Goal: Transaction & Acquisition: Purchase product/service

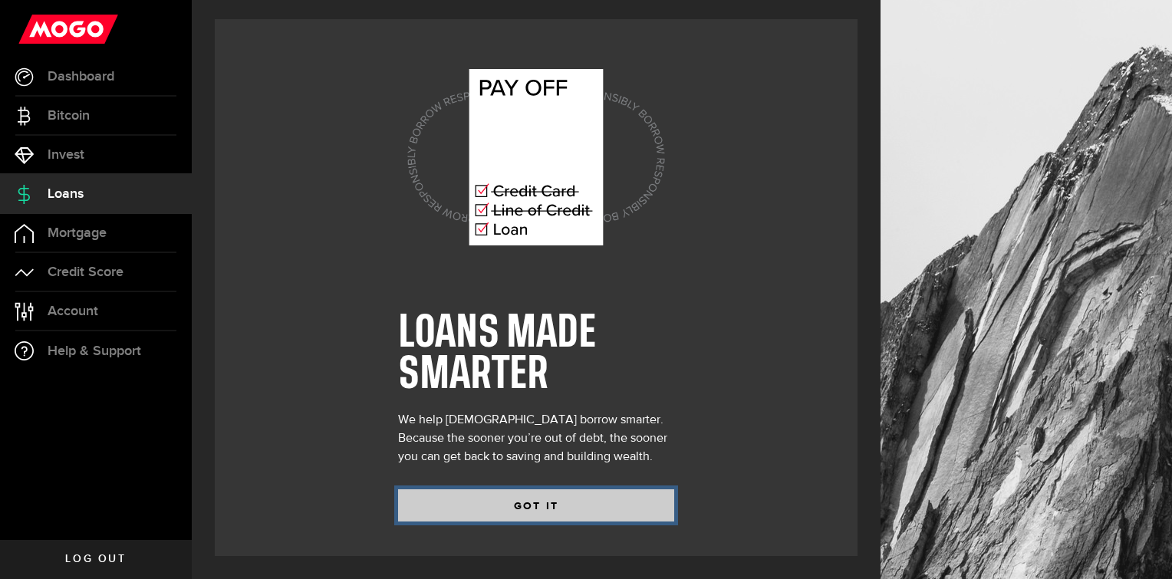
click at [558, 509] on button "GOT IT" at bounding box center [536, 505] width 276 height 32
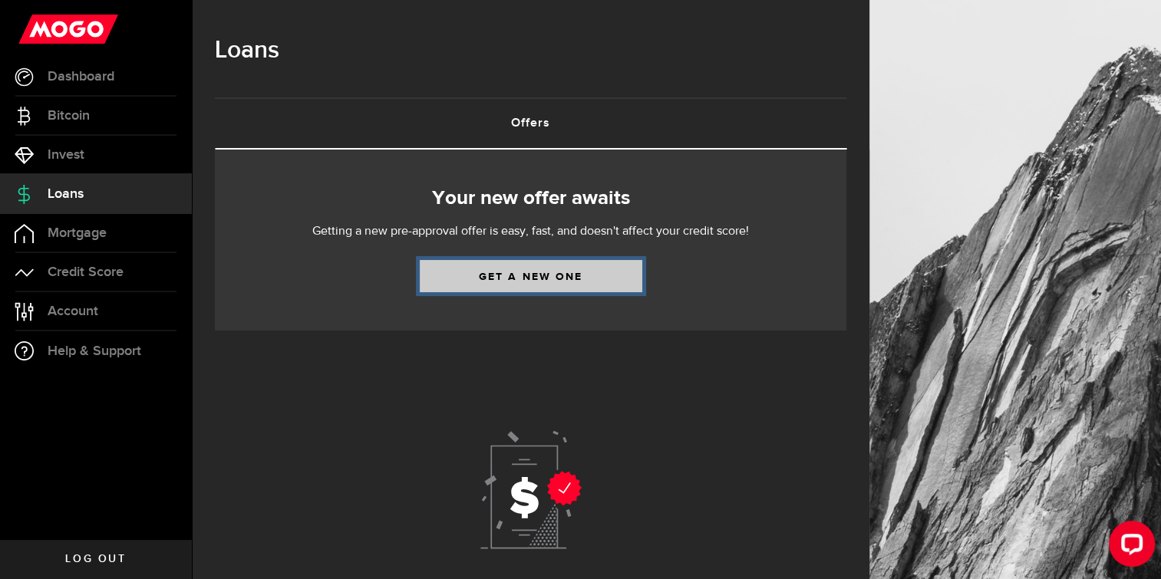
click at [522, 282] on link "Get a new one" at bounding box center [531, 276] width 222 height 32
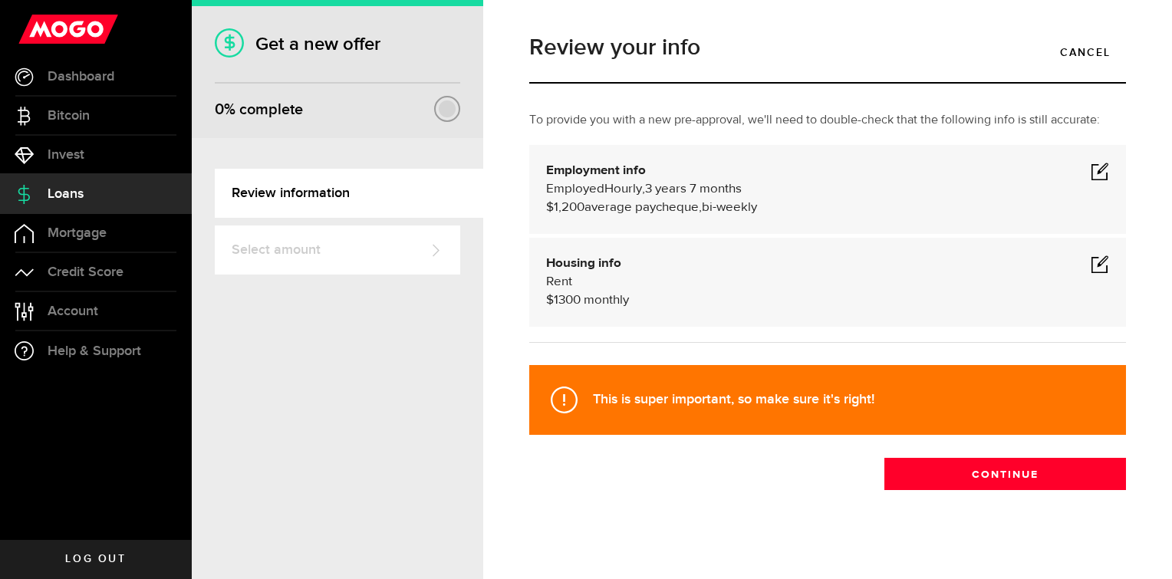
click at [1090, 273] on div "Housing info Rent $ 1300 monthly" at bounding box center [827, 282] width 563 height 55
click at [1093, 272] on span at bounding box center [1100, 264] width 18 height 18
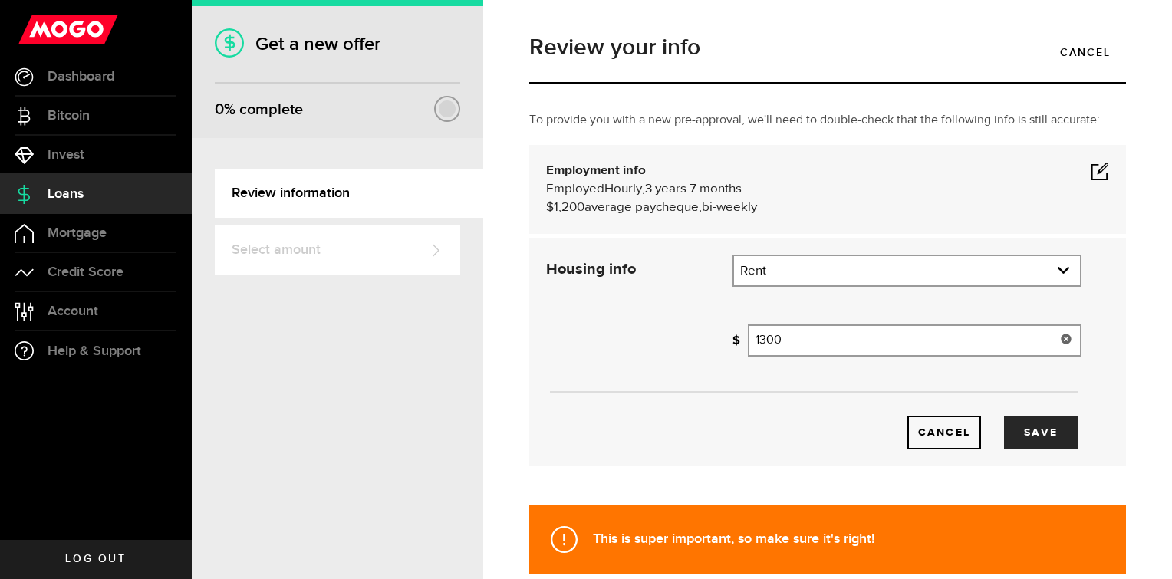
click at [914, 345] on input "1300" at bounding box center [915, 341] width 334 height 32
type input "1"
type input "910"
click at [1024, 428] on button "Save" at bounding box center [1041, 433] width 74 height 34
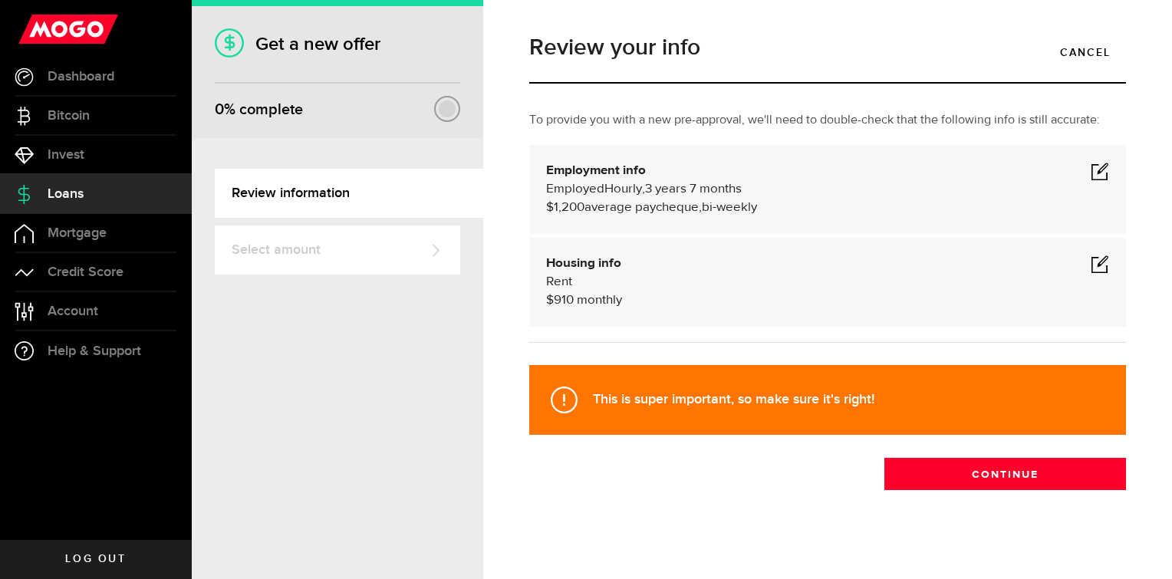
click at [1087, 183] on div "Employed Hourly , 3 years 7 months (on maternity leave) undefined annually $1,2…" at bounding box center [827, 198] width 563 height 37
click at [1091, 176] on span at bounding box center [1100, 171] width 18 height 18
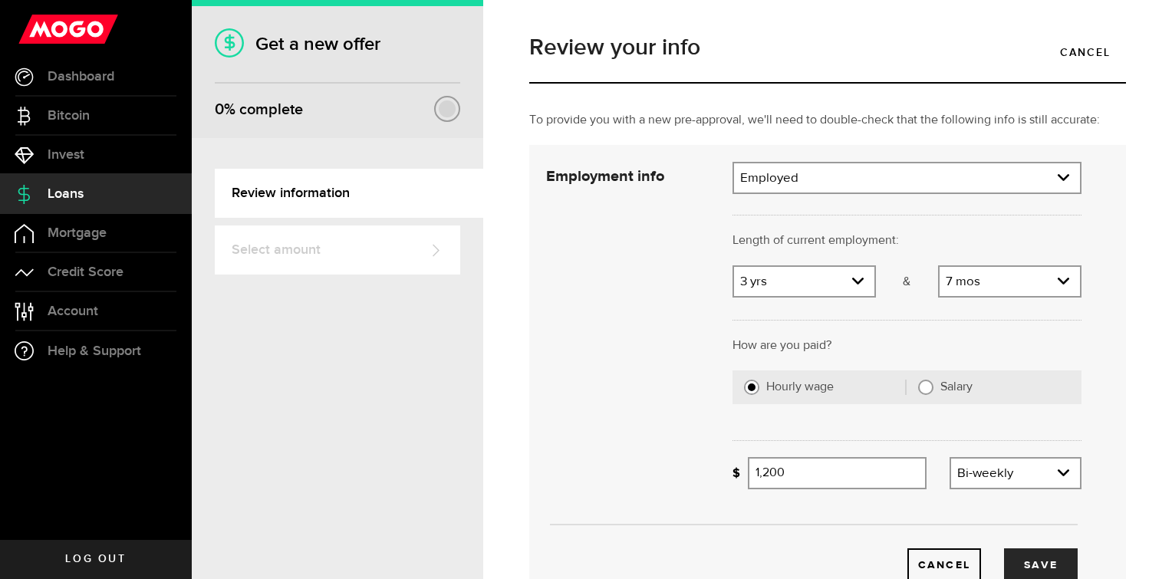
click at [1004, 326] on div at bounding box center [907, 318] width 372 height 38
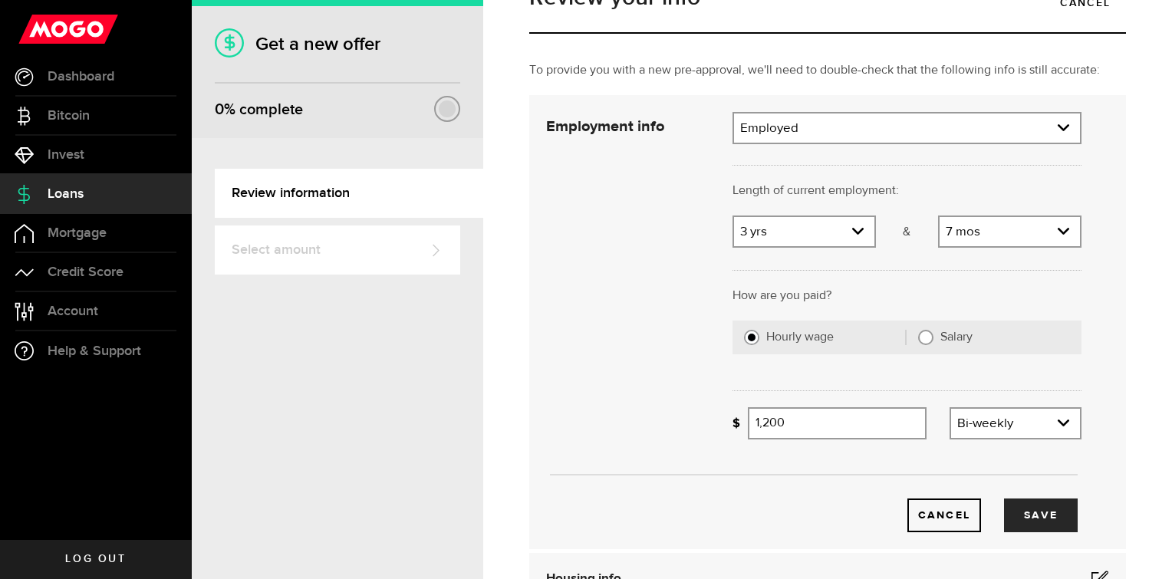
scroll to position [77, 0]
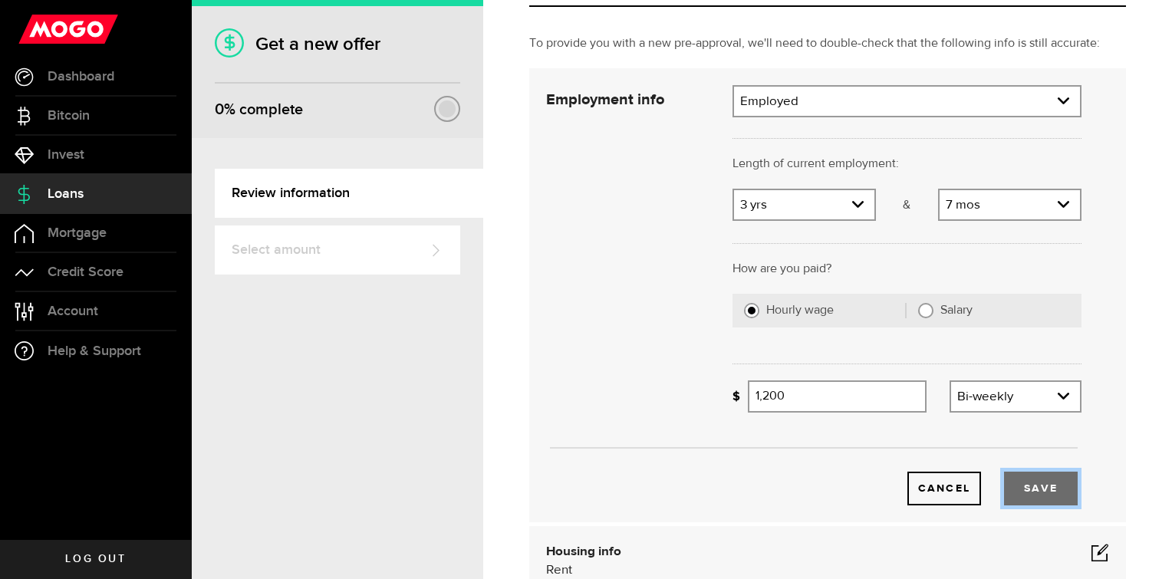
click at [1039, 482] on button "Save" at bounding box center [1041, 489] width 74 height 34
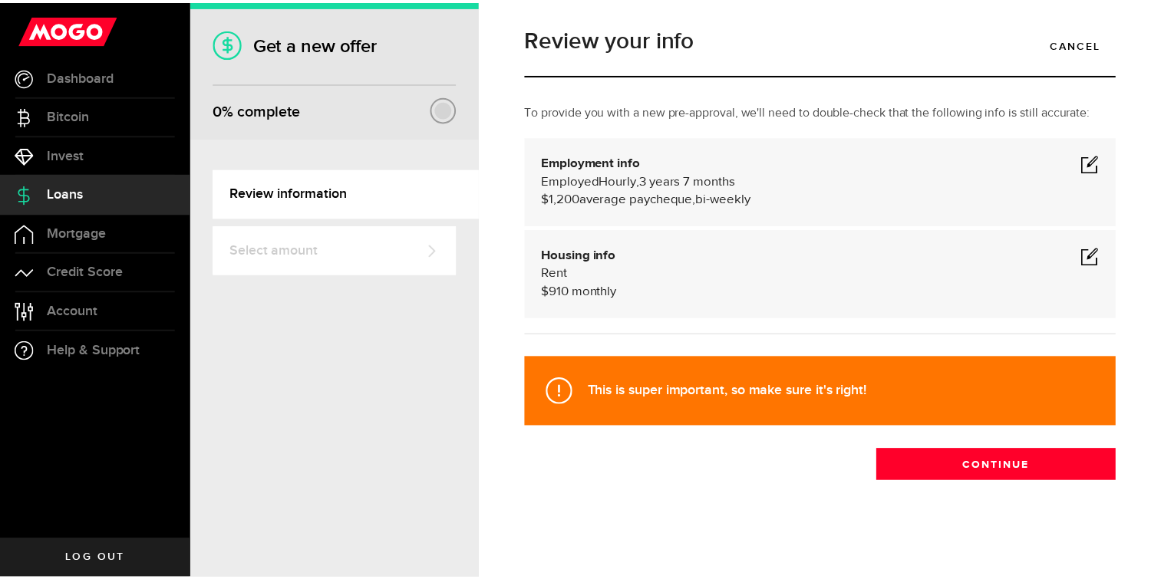
scroll to position [8, 0]
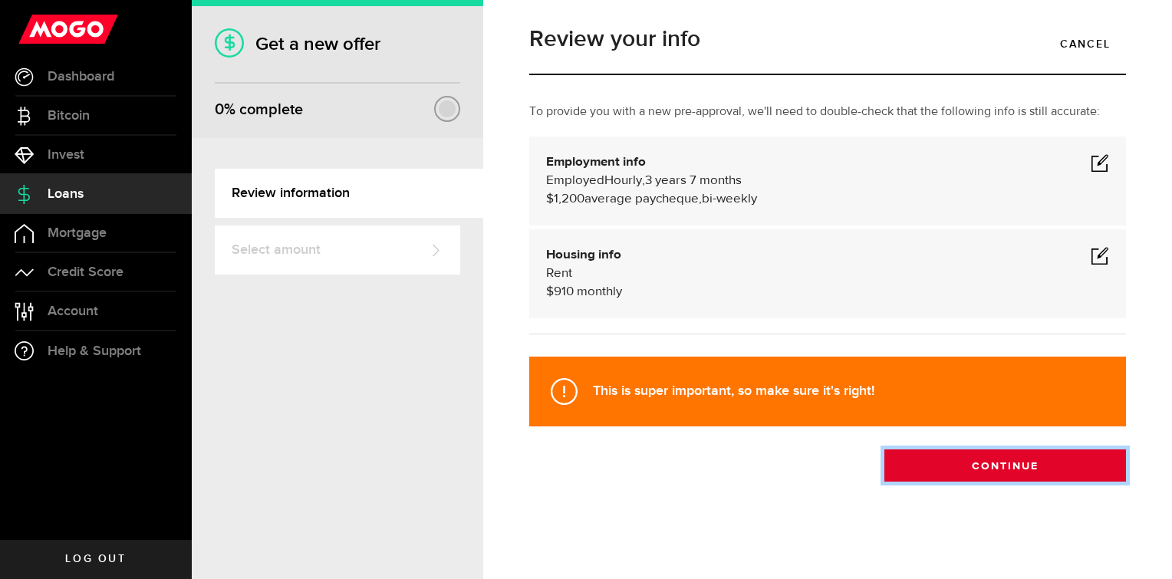
click at [1012, 469] on button "Continue" at bounding box center [1006, 466] width 242 height 32
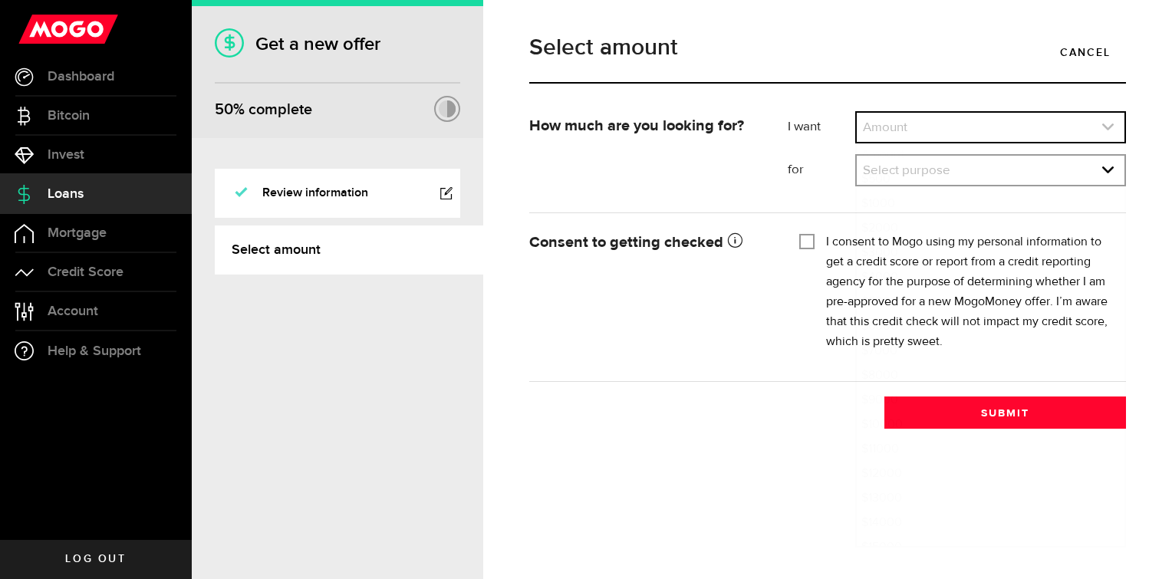
click at [904, 117] on link "expand select" at bounding box center [991, 127] width 268 height 29
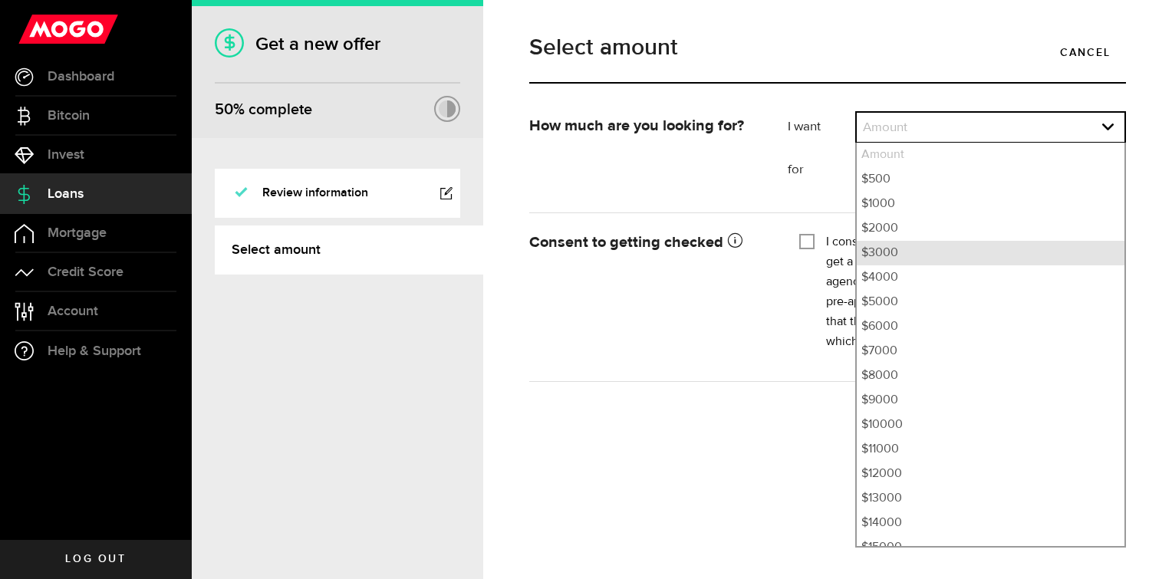
click at [918, 252] on li "$3000" at bounding box center [991, 253] width 268 height 25
select select "3000"
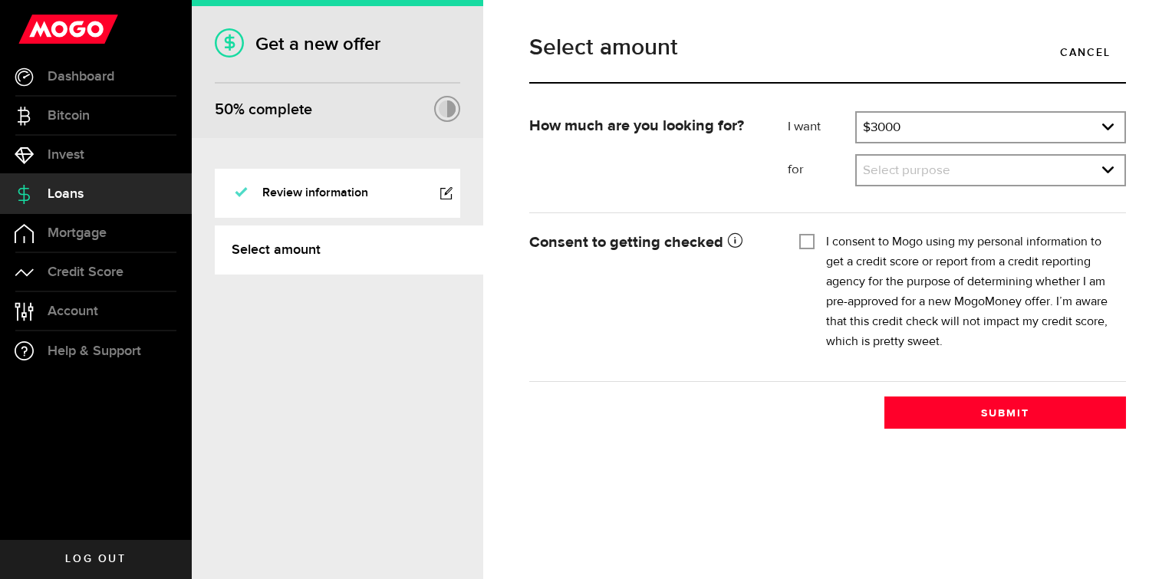
click at [797, 241] on div "Tick this box so that we can show you your credit score! I consent to Mogo usin…" at bounding box center [957, 297] width 338 height 138
click at [893, 167] on link "expand select" at bounding box center [991, 170] width 268 height 29
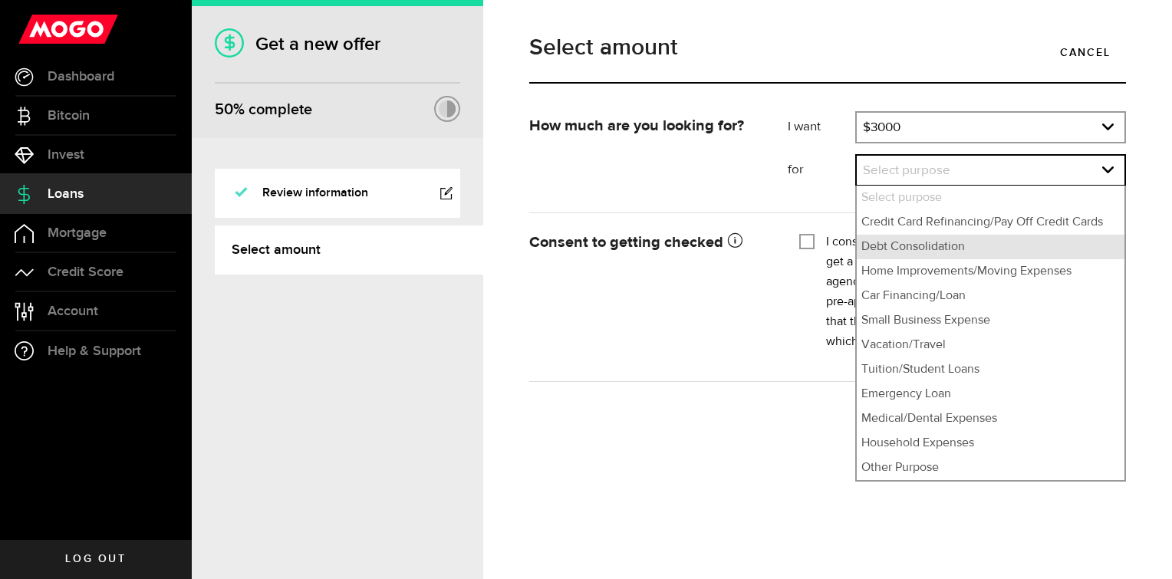
click at [940, 252] on li "Debt Consolidation" at bounding box center [991, 247] width 268 height 25
select select "Debt Consolidation"
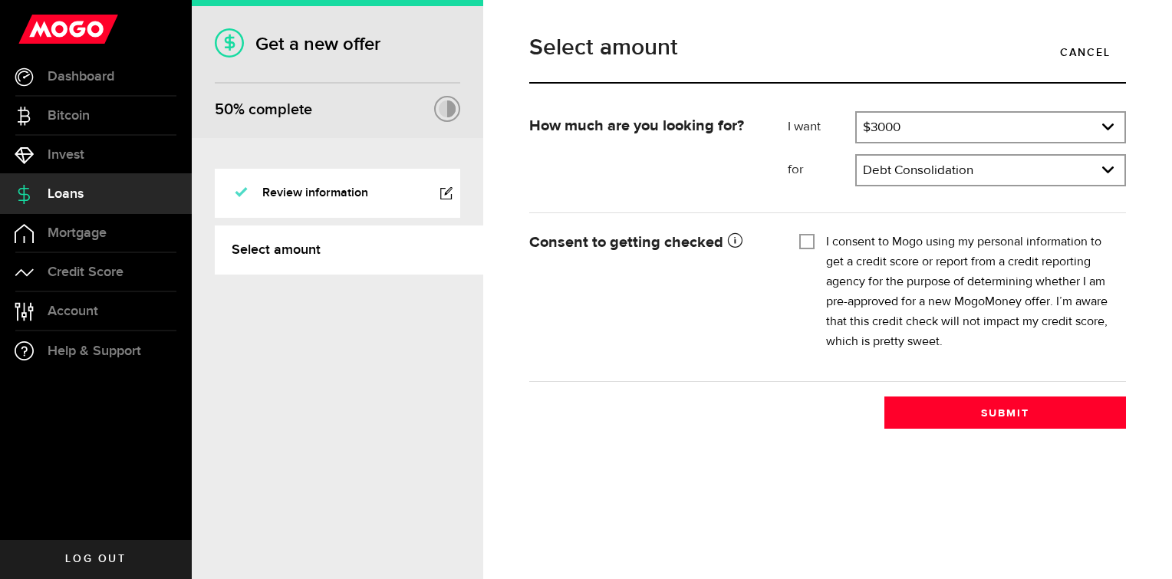
click at [799, 236] on input "I consent to Mogo using my personal information to get a credit score or report…" at bounding box center [806, 239] width 15 height 15
checkbox input "true"
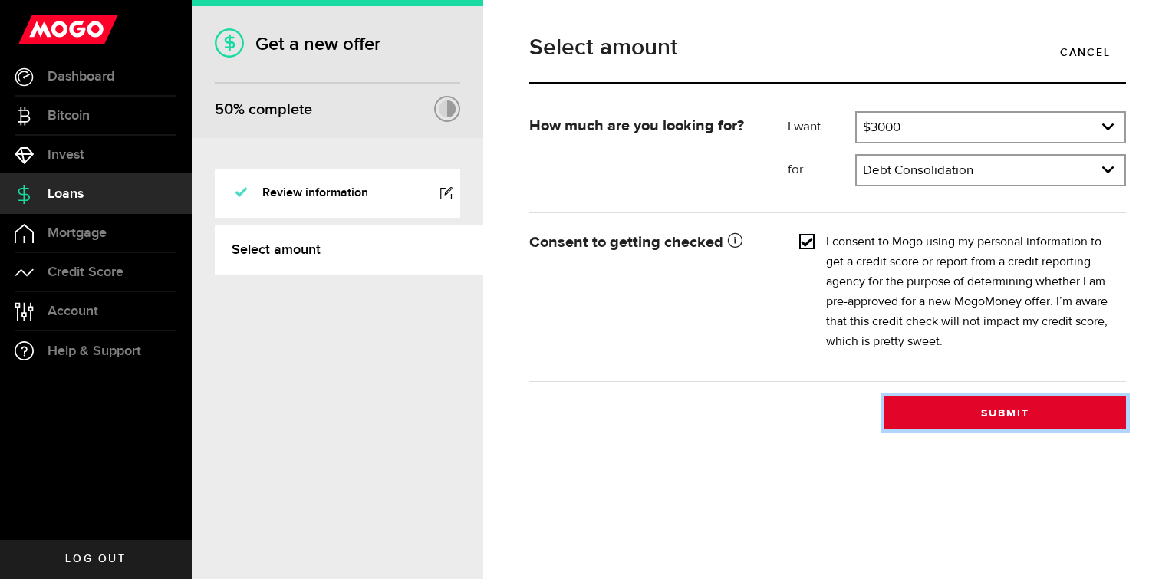
click at [978, 417] on button "Submit" at bounding box center [1006, 413] width 242 height 32
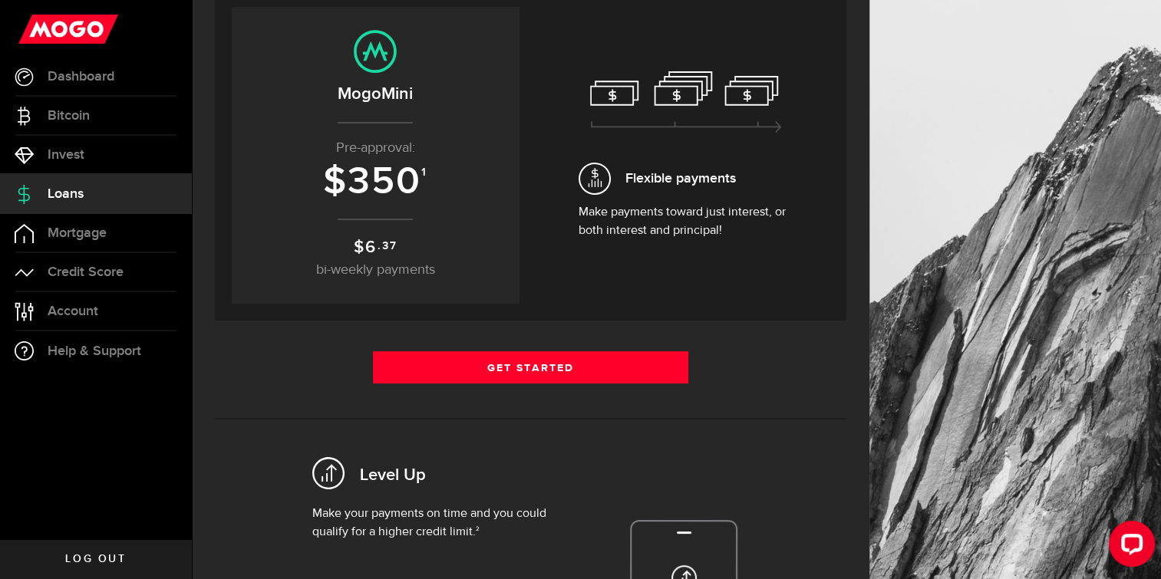
scroll to position [307, 0]
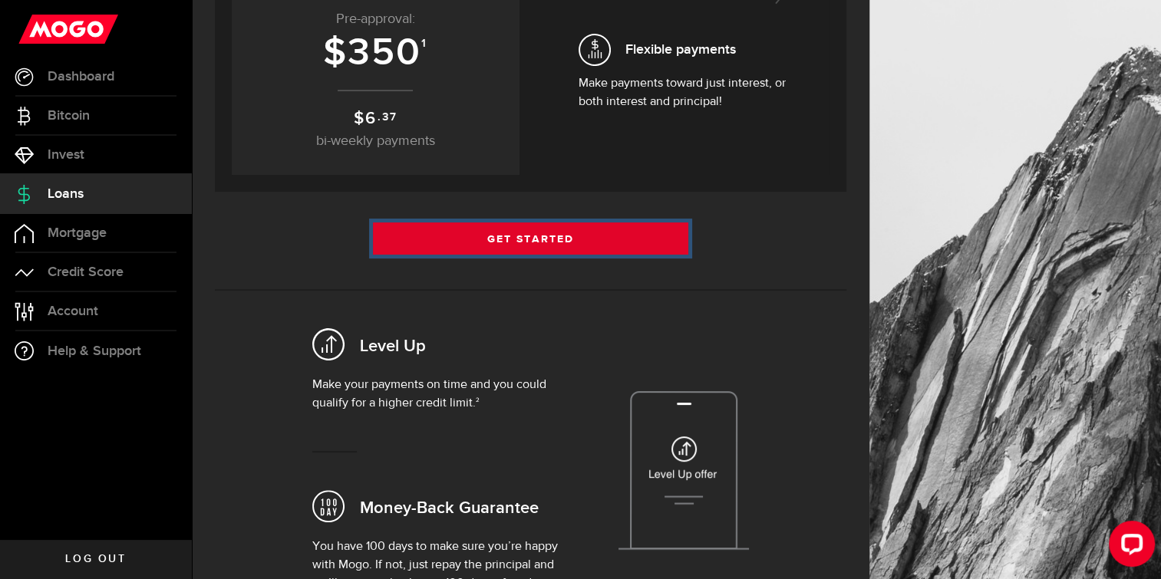
click at [519, 232] on link "Get Started" at bounding box center [531, 238] width 316 height 32
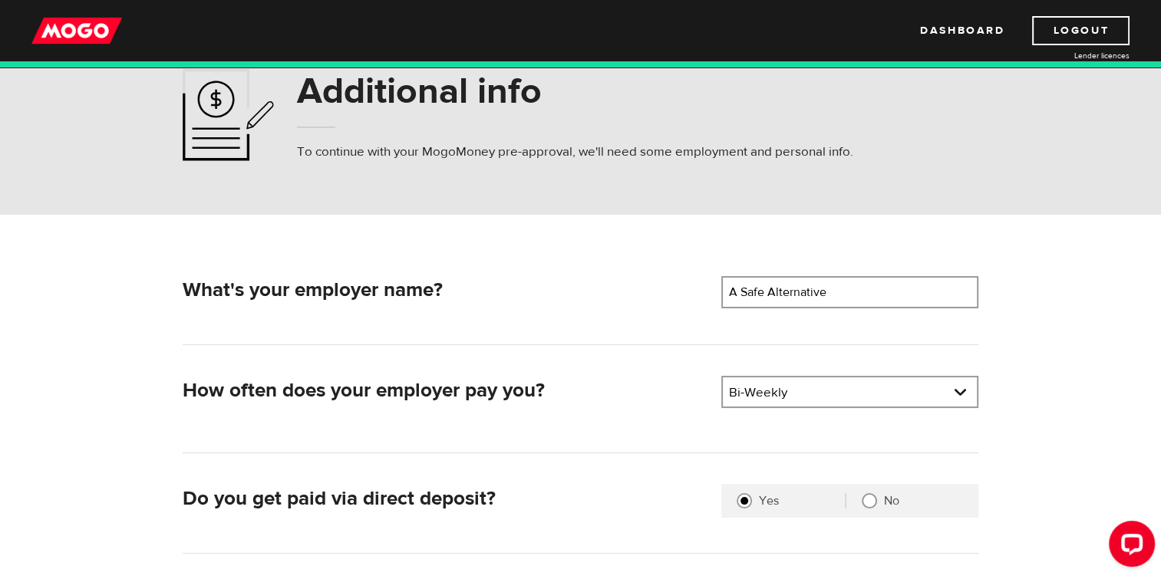
scroll to position [153, 0]
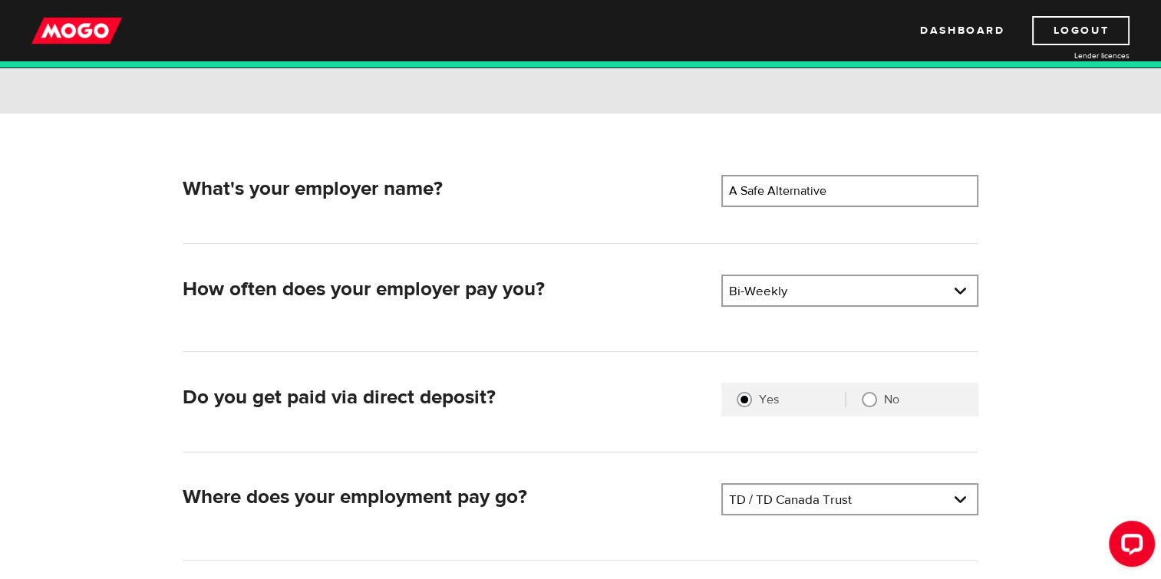
click at [1076, 325] on form "What's your employer name? Employer name Please enter your employer's name A Sa…" at bounding box center [580, 376] width 1161 height 525
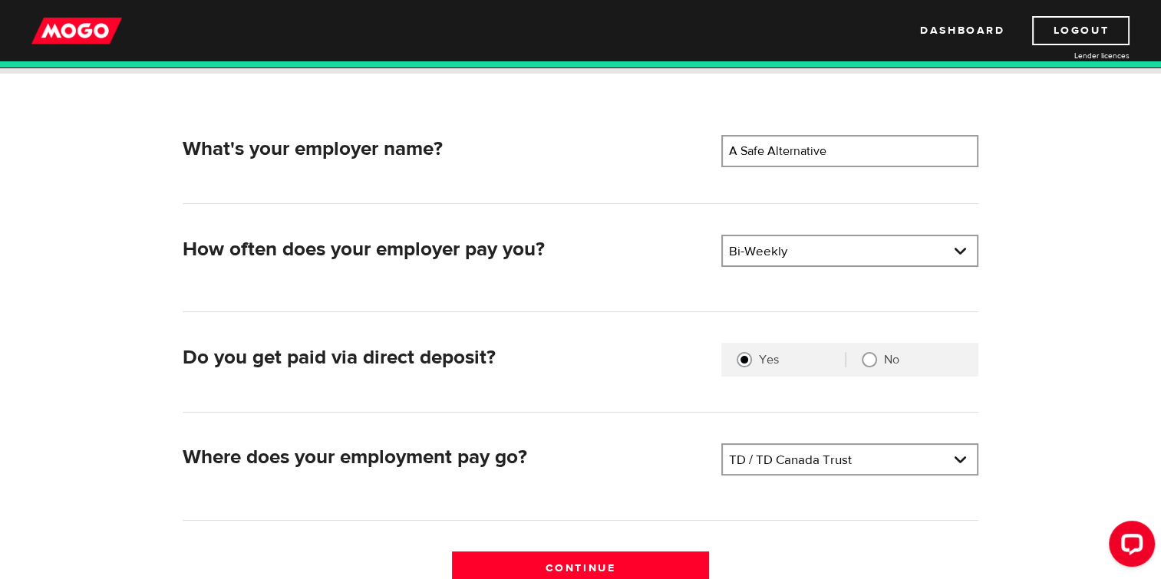
scroll to position [230, 0]
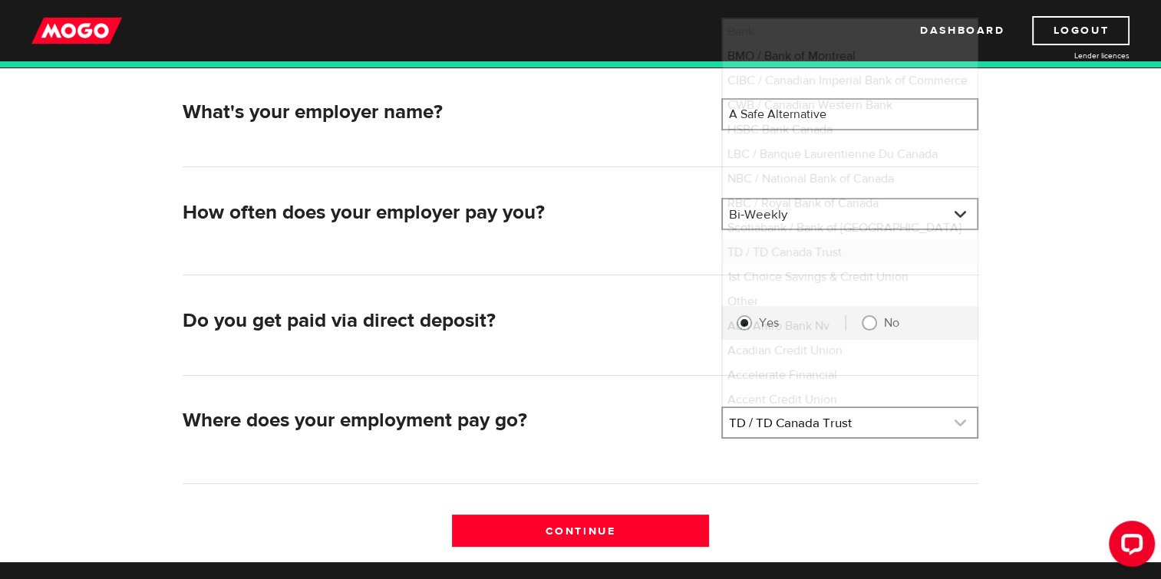
click at [837, 420] on link at bounding box center [850, 422] width 254 height 29
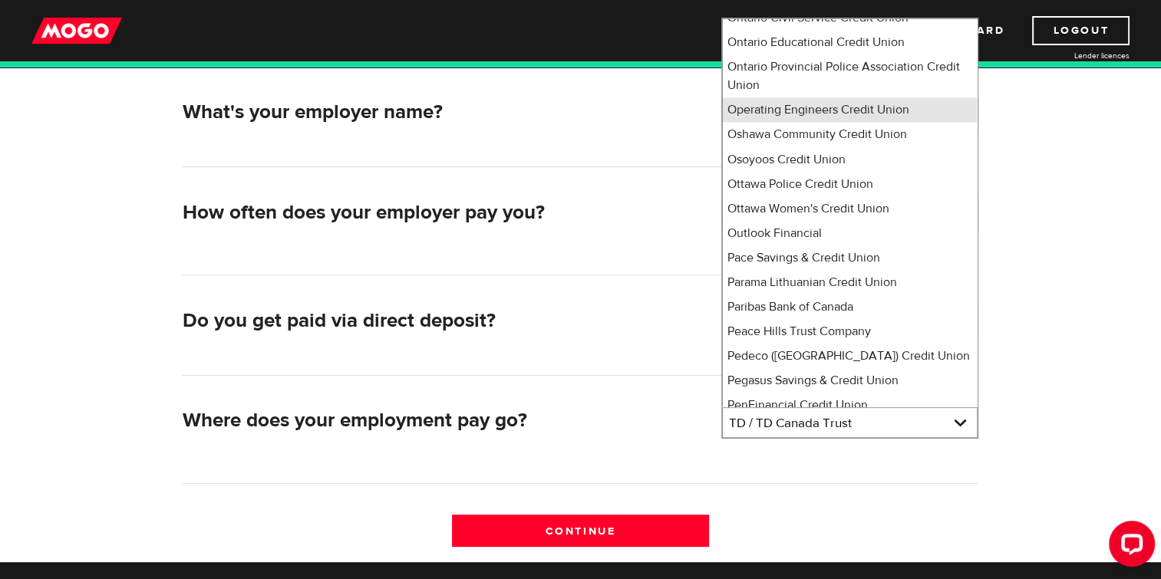
scroll to position [8577, 0]
click at [864, 464] on li "Peterborough Community Credit Union" at bounding box center [850, 476] width 254 height 25
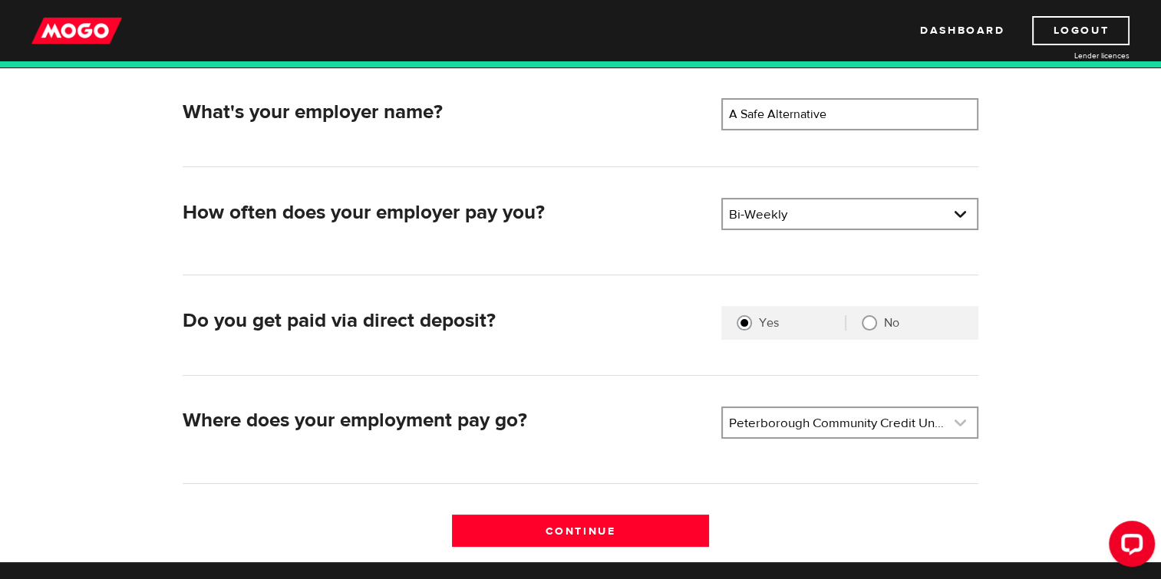
click at [819, 419] on link at bounding box center [850, 422] width 254 height 29
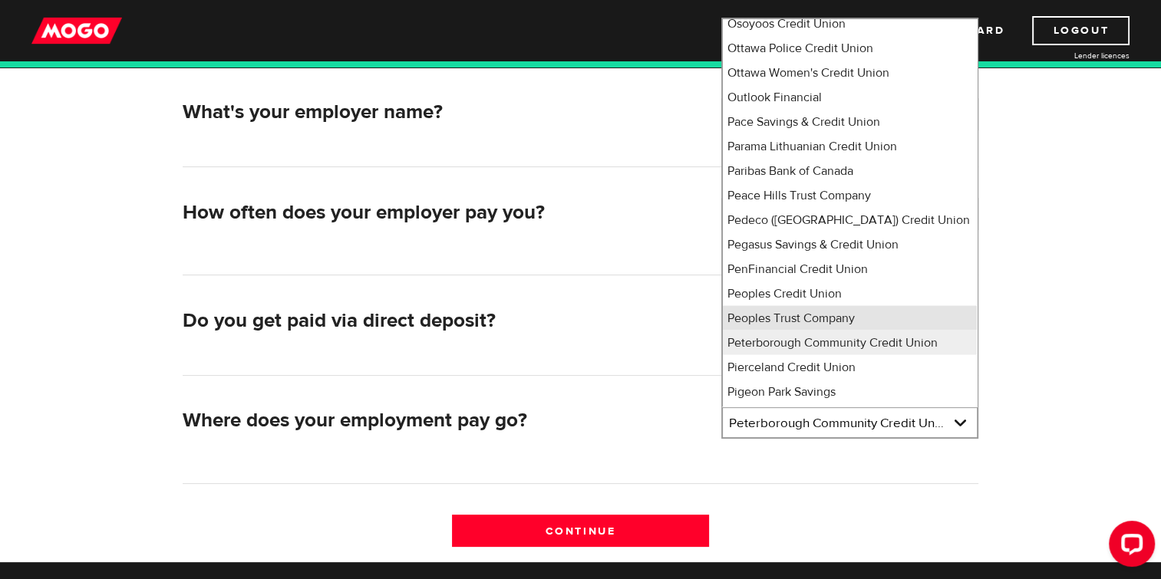
click at [752, 305] on li "Peoples Trust Company" at bounding box center [850, 317] width 254 height 25
select select "350"
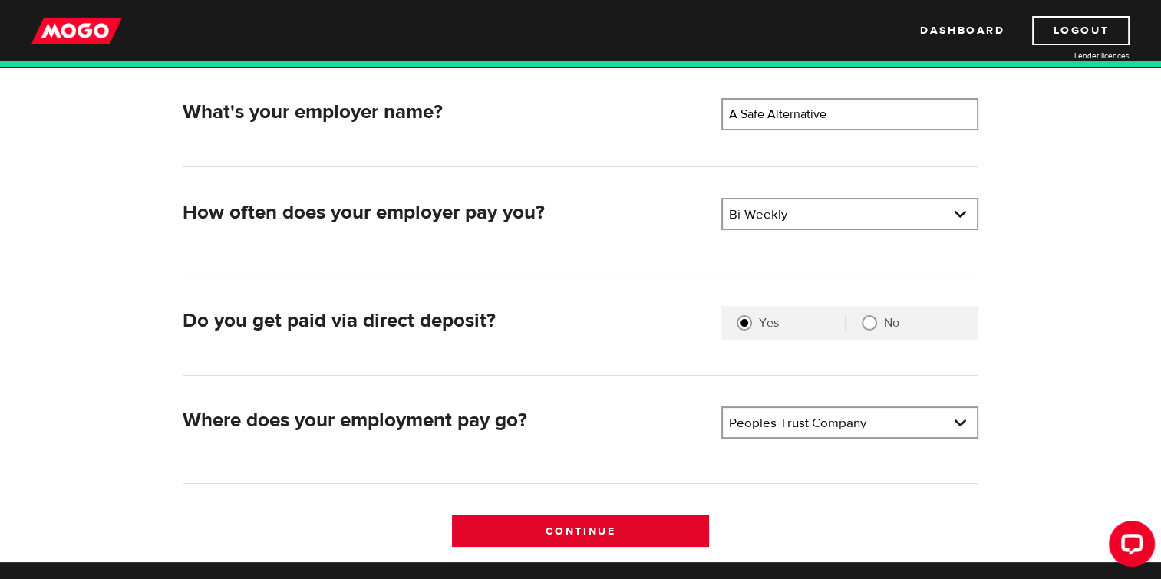
click at [592, 529] on input "Continue" at bounding box center [580, 531] width 257 height 32
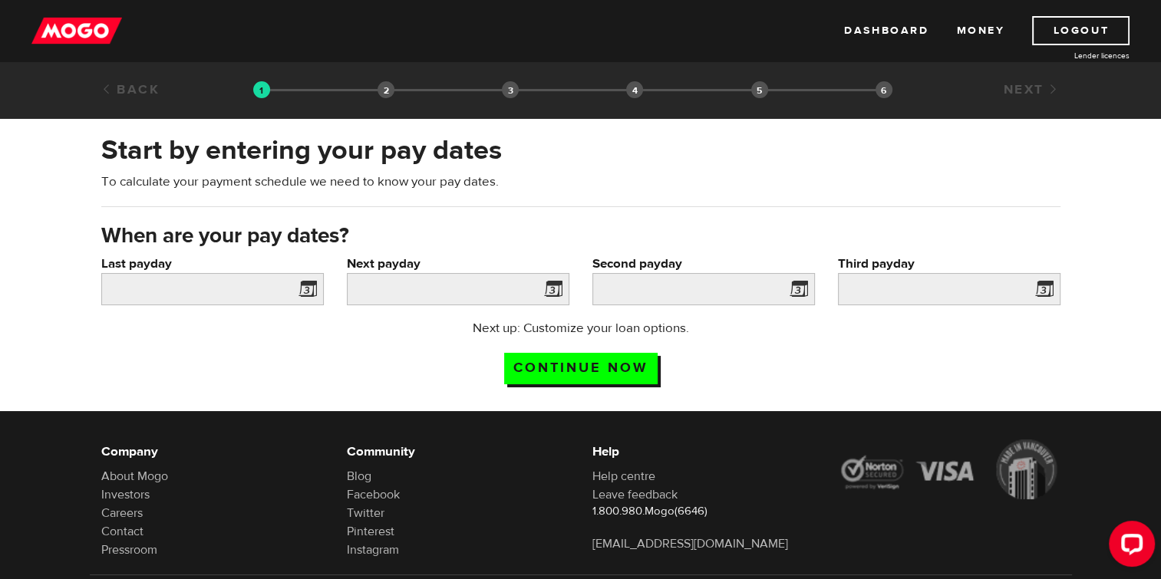
click at [309, 285] on span at bounding box center [304, 291] width 23 height 25
click at [251, 292] on input "Last payday" at bounding box center [212, 289] width 222 height 32
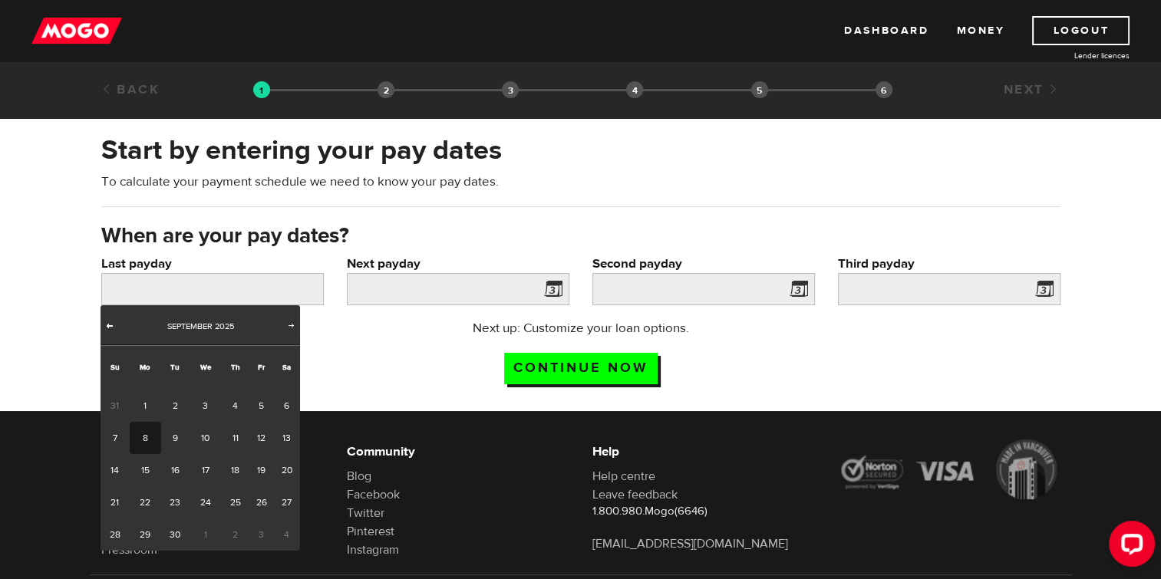
click at [104, 325] on span "Prev" at bounding box center [110, 325] width 12 height 12
click at [203, 531] on link "27" at bounding box center [204, 535] width 31 height 32
type input "2025/08/27"
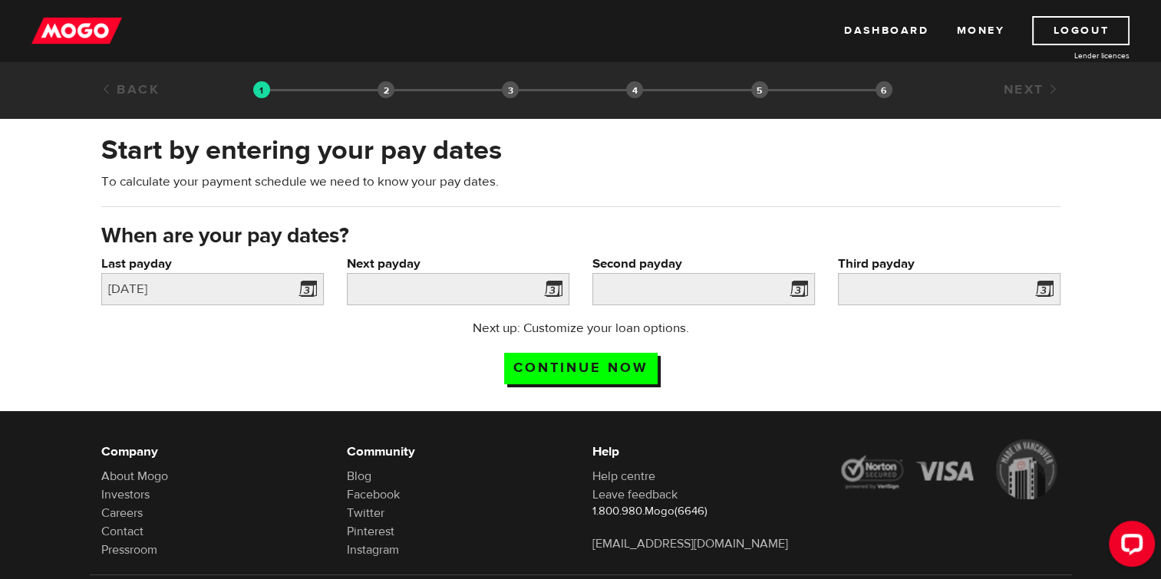
click at [554, 284] on span at bounding box center [550, 291] width 23 height 25
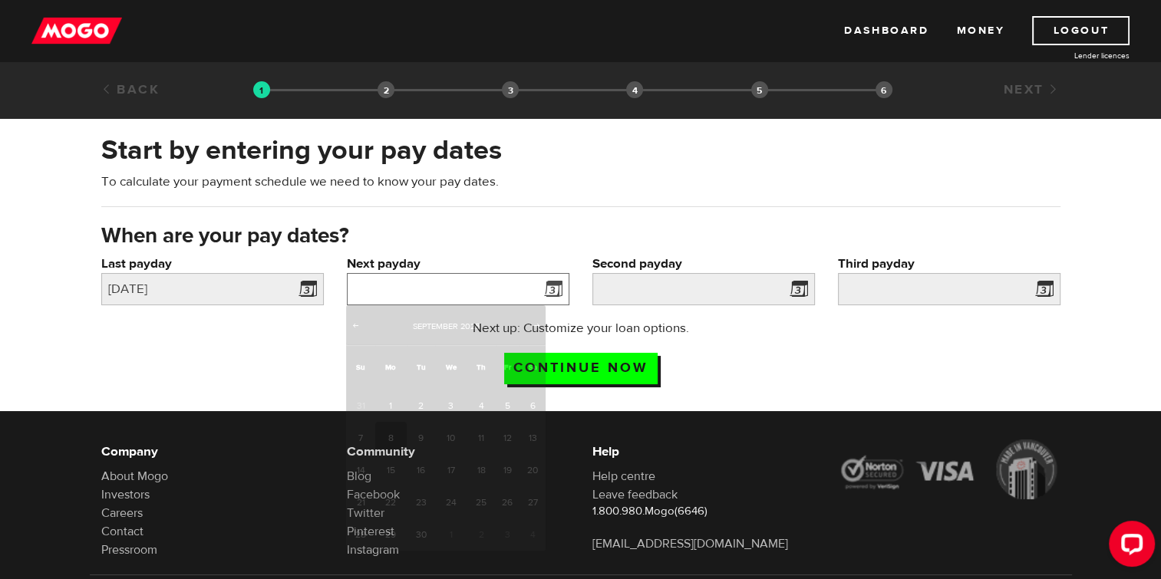
click at [477, 283] on input "Next payday" at bounding box center [458, 289] width 222 height 32
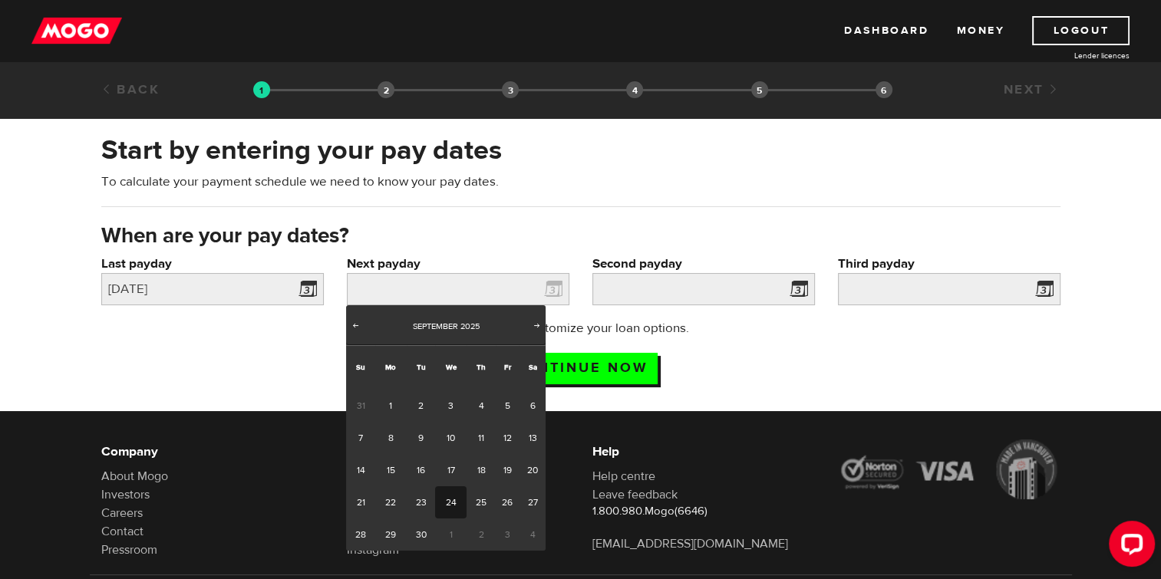
click at [453, 501] on link "24" at bounding box center [450, 502] width 31 height 32
type input "2025/09/24"
type input "2025/10/8"
type input "2025/10/22"
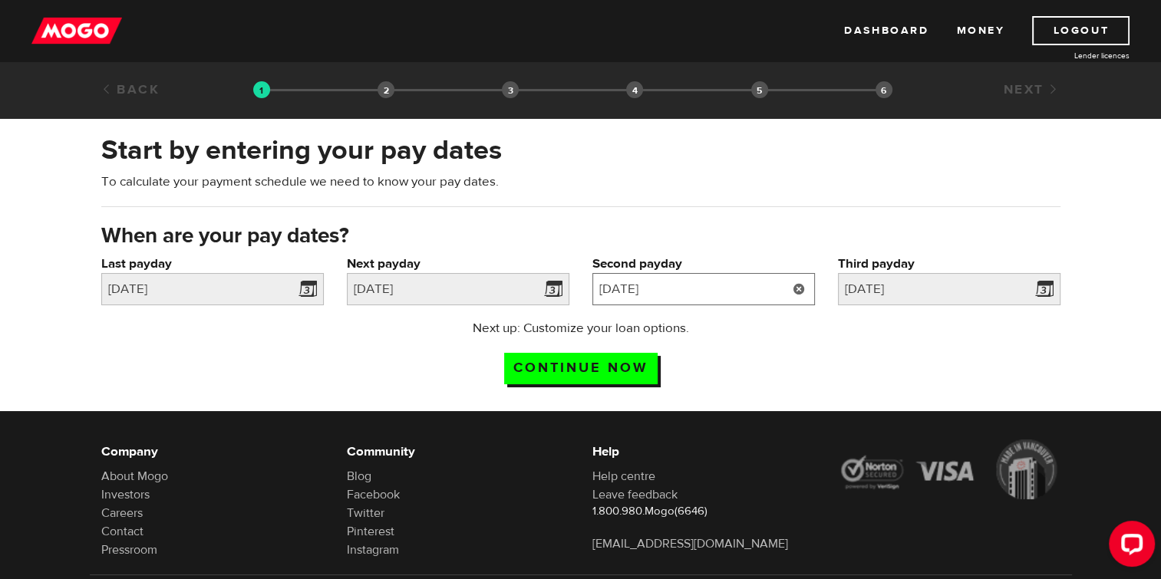
click at [730, 279] on input "2025/10/8" at bounding box center [703, 289] width 222 height 32
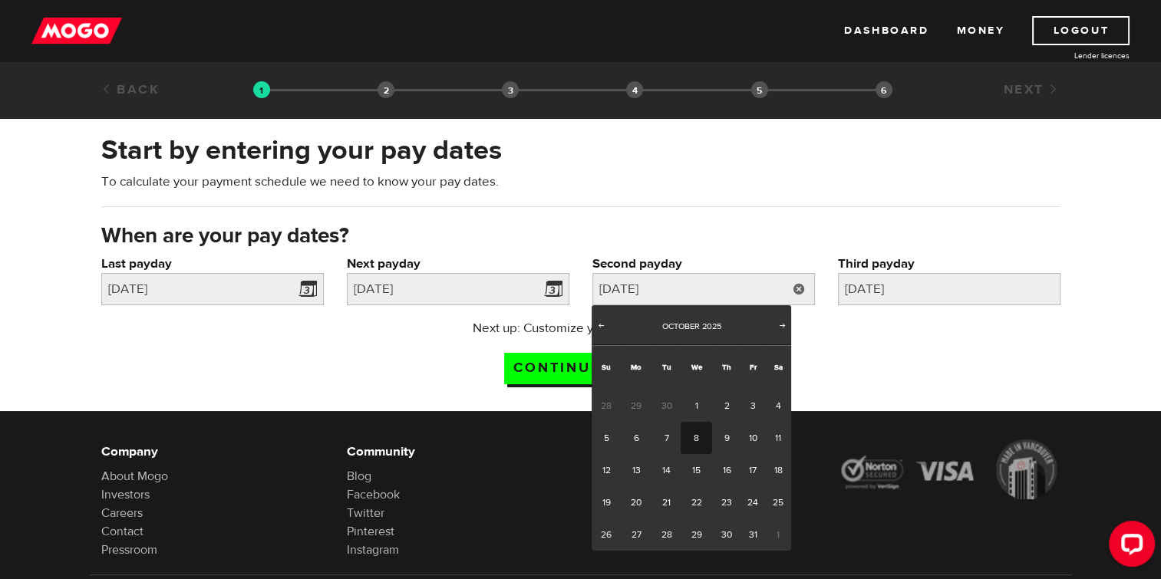
click at [916, 370] on div "Next up: Customize your loan options. Continue now" at bounding box center [581, 357] width 982 height 77
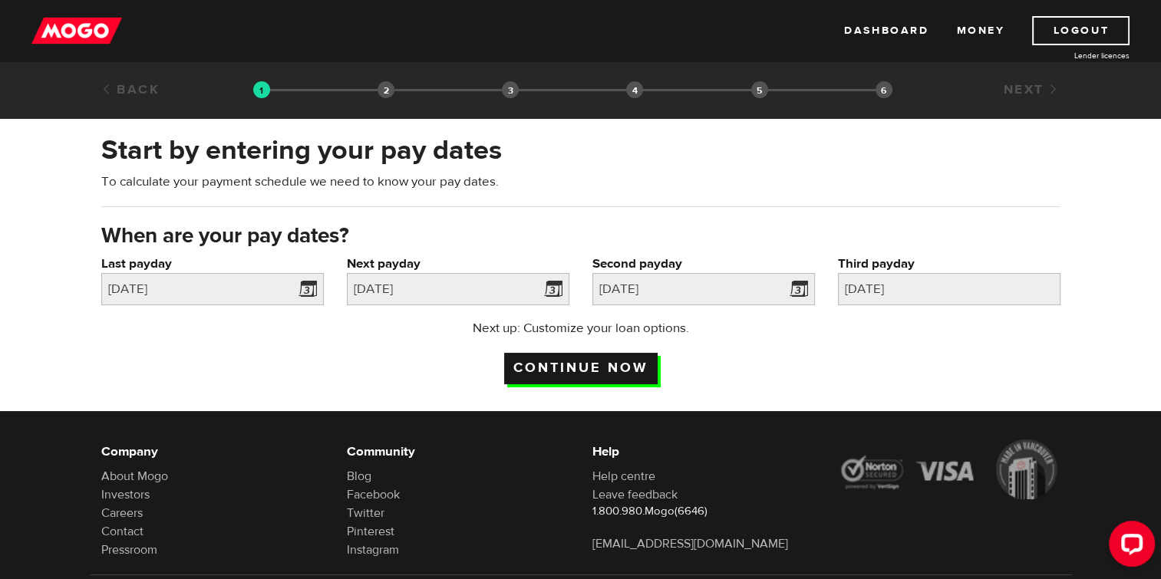
click at [631, 366] on input "Continue now" at bounding box center [580, 368] width 153 height 31
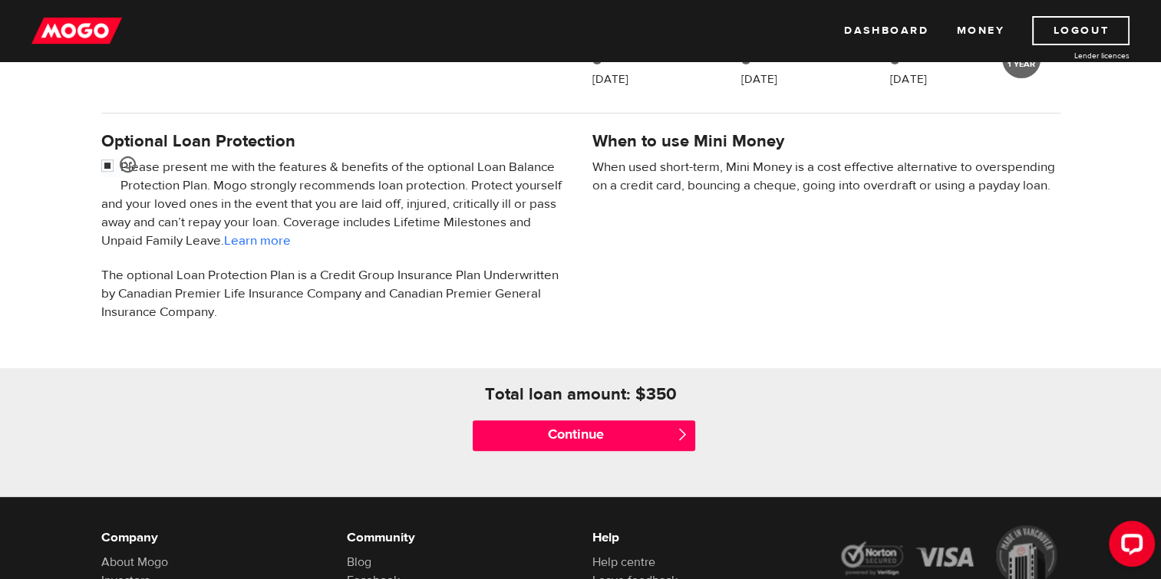
scroll to position [460, 0]
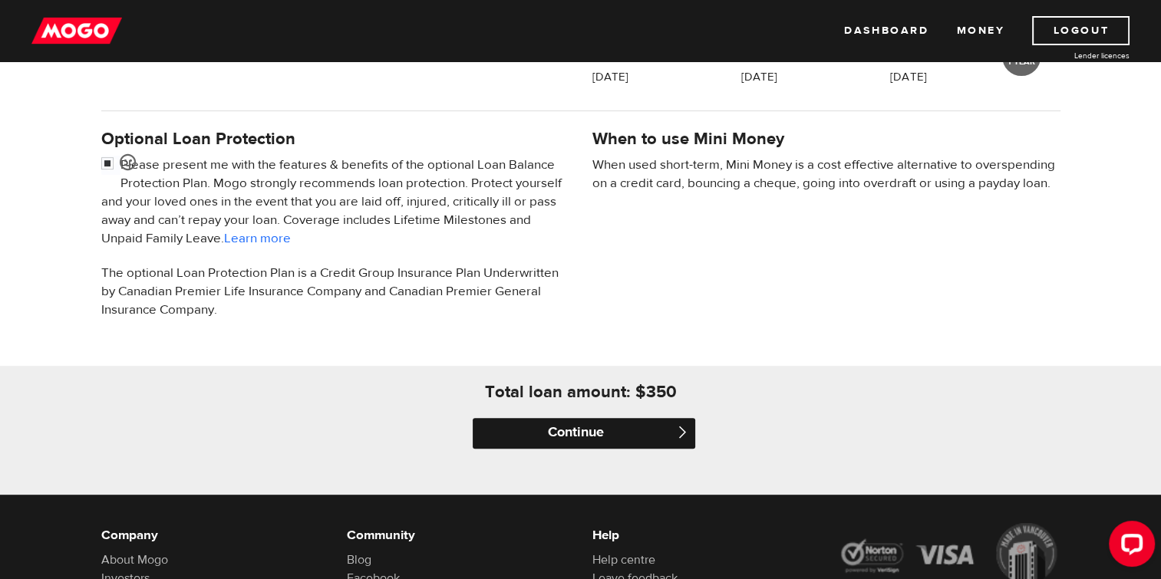
click at [564, 433] on input "Continue" at bounding box center [584, 433] width 222 height 31
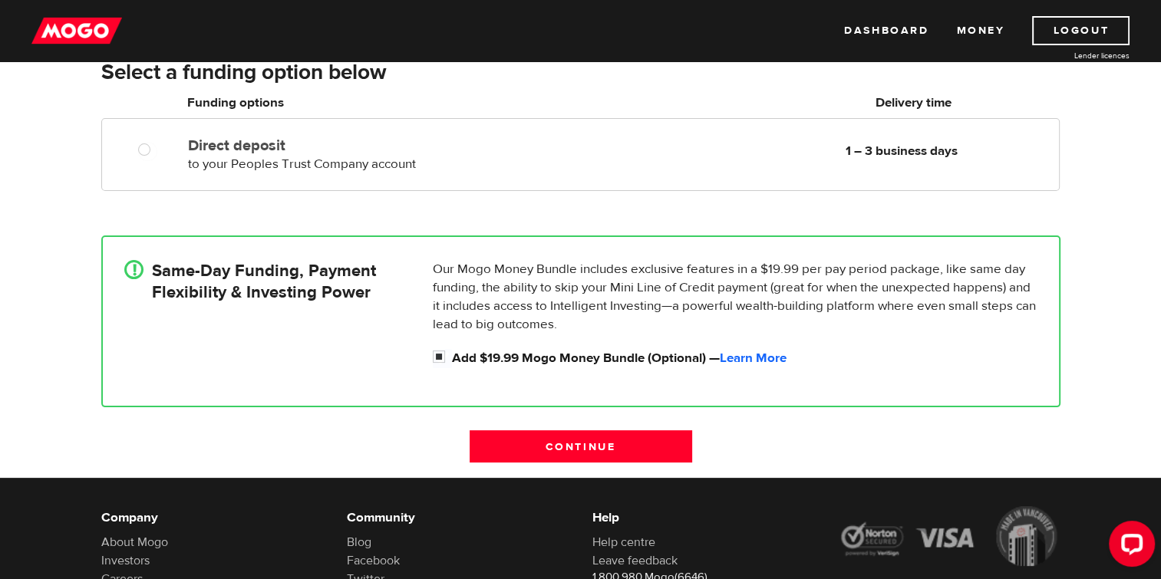
scroll to position [307, 0]
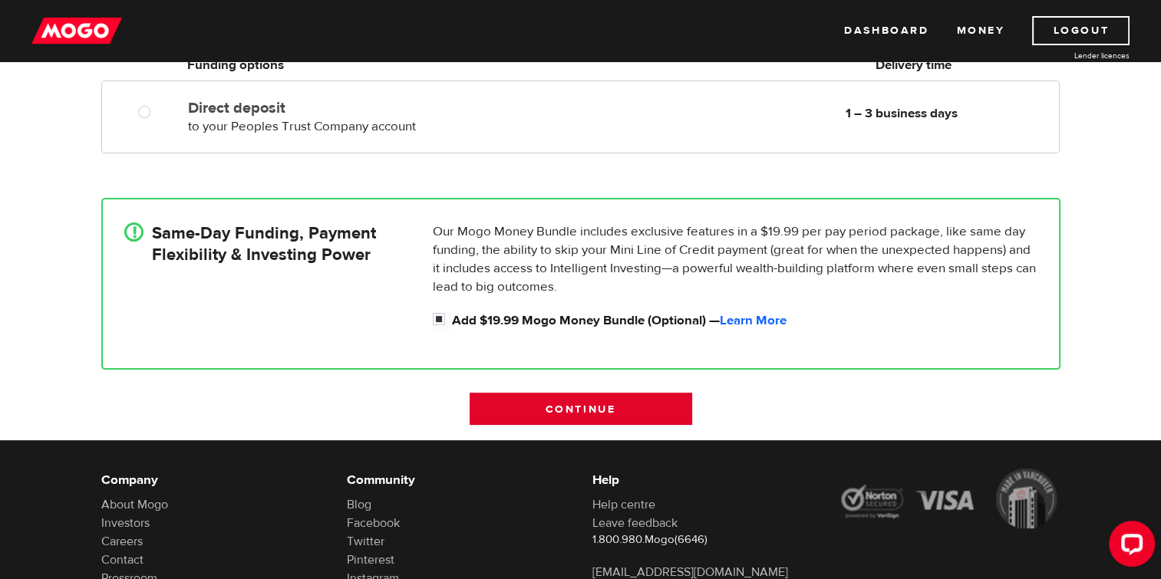
click at [579, 418] on input "Continue" at bounding box center [580, 409] width 222 height 32
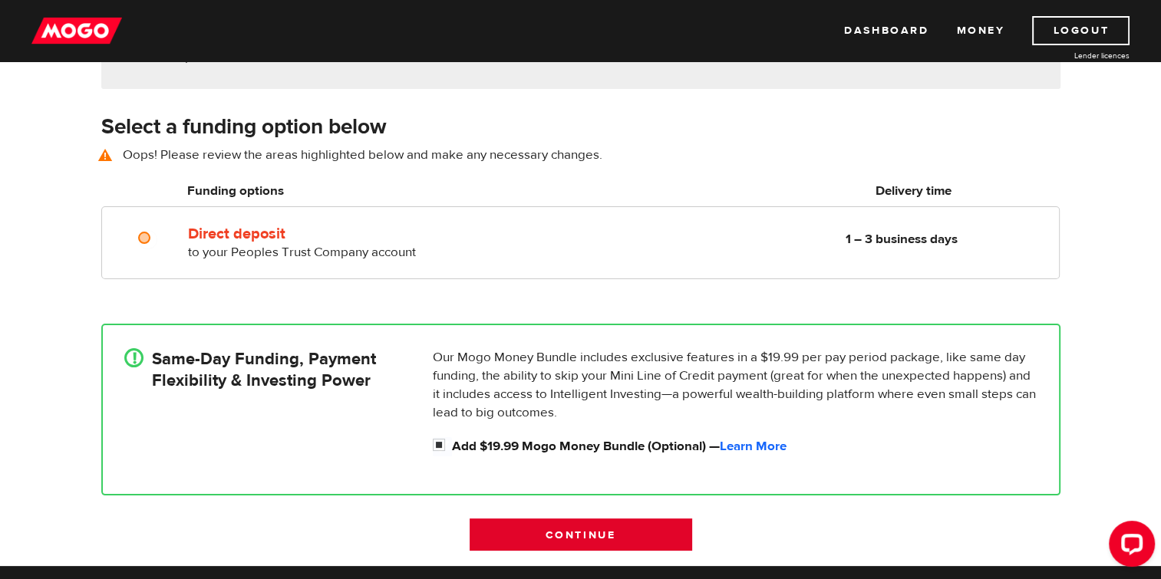
scroll to position [213, 0]
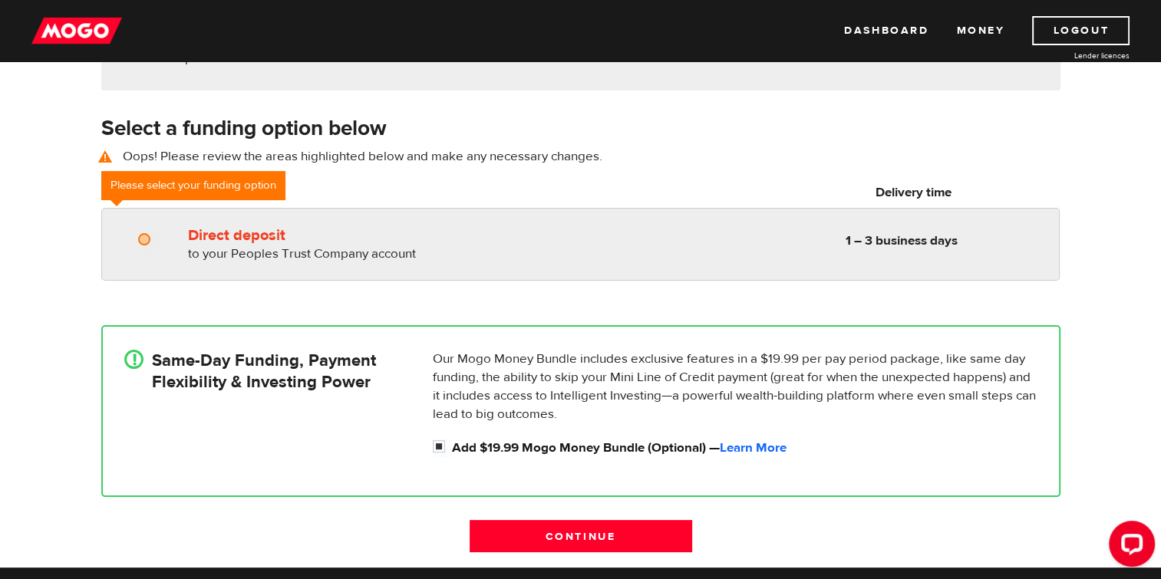
radio input "true"
click at [143, 239] on input "Direct deposit" at bounding box center [147, 241] width 19 height 19
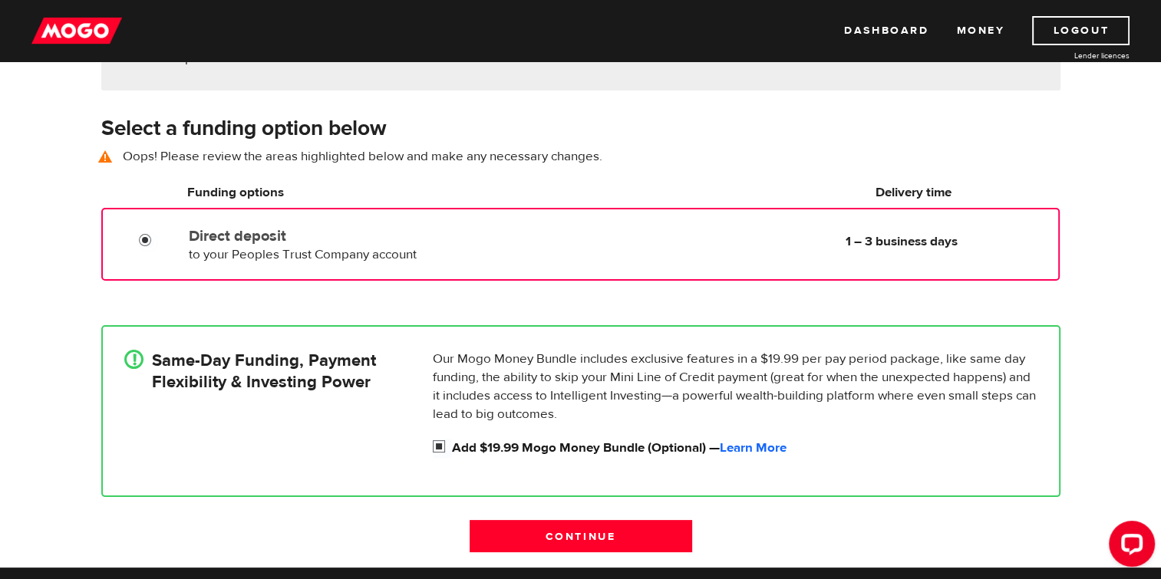
click at [437, 446] on input "Add $19.99 Mogo Money Bundle (Optional) — Learn More" at bounding box center [442, 448] width 19 height 19
checkbox input "false"
radio input "false"
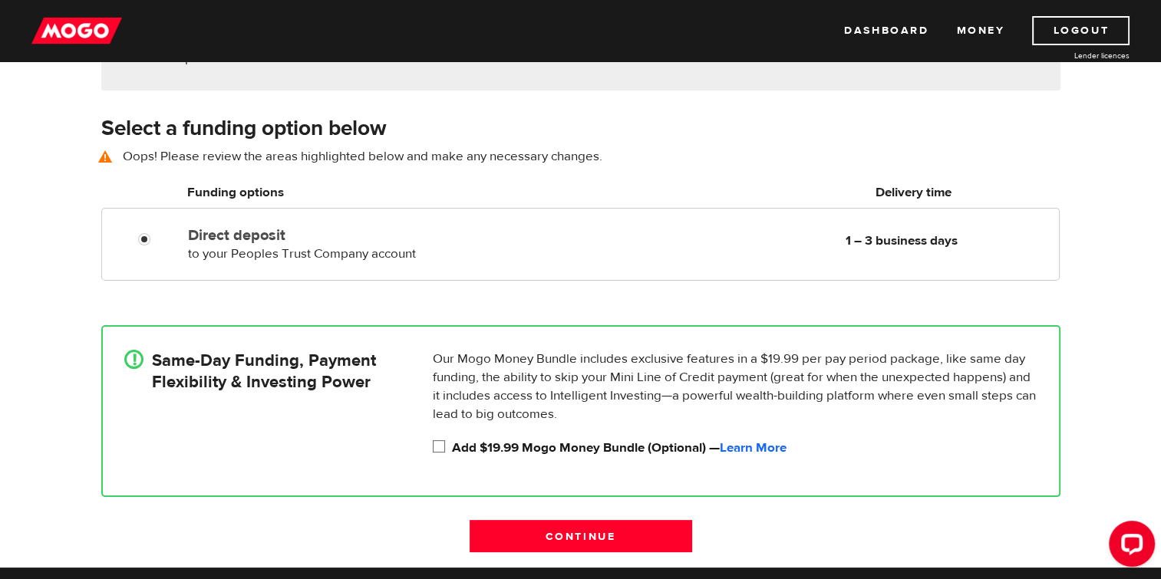
click at [436, 445] on input "Add $19.99 Mogo Money Bundle (Optional) — Learn More" at bounding box center [442, 448] width 19 height 19
checkbox input "true"
click at [590, 528] on input "Continue" at bounding box center [580, 536] width 222 height 32
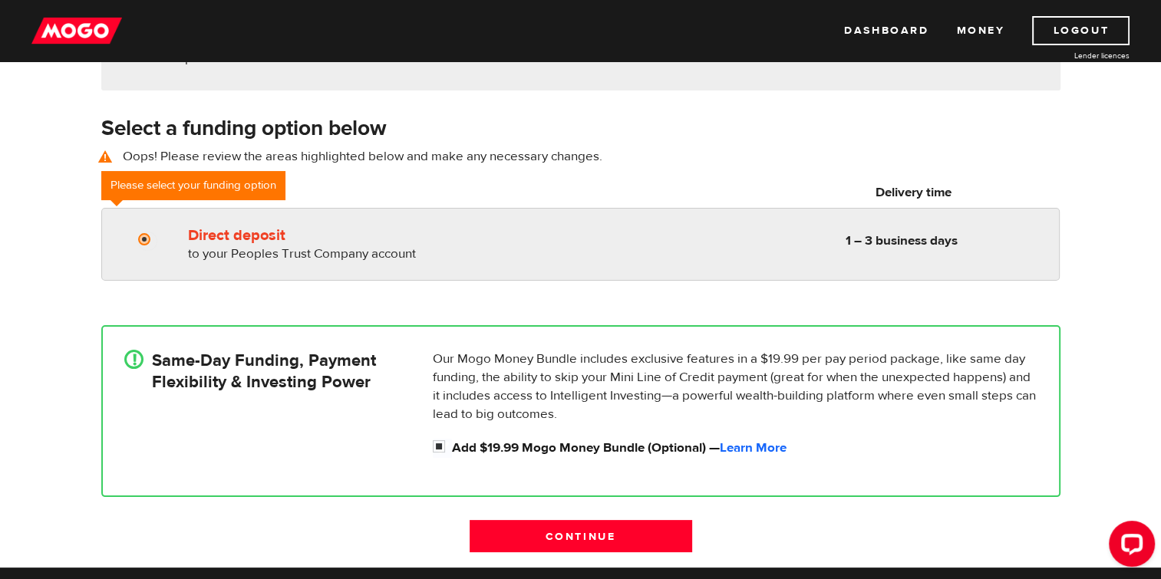
radio input "true"
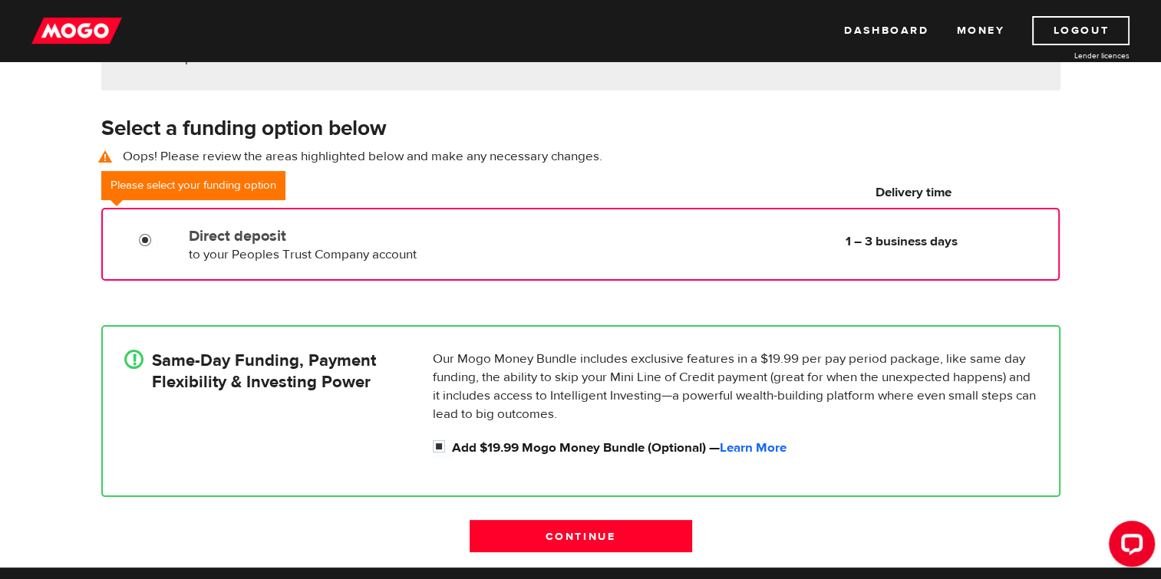
click at [144, 242] on input "Direct deposit" at bounding box center [148, 241] width 19 height 19
click at [193, 231] on label "Direct deposit" at bounding box center [365, 236] width 352 height 18
click at [158, 232] on input "Direct deposit" at bounding box center [148, 241] width 19 height 19
click at [145, 239] on input "Direct deposit" at bounding box center [148, 241] width 19 height 19
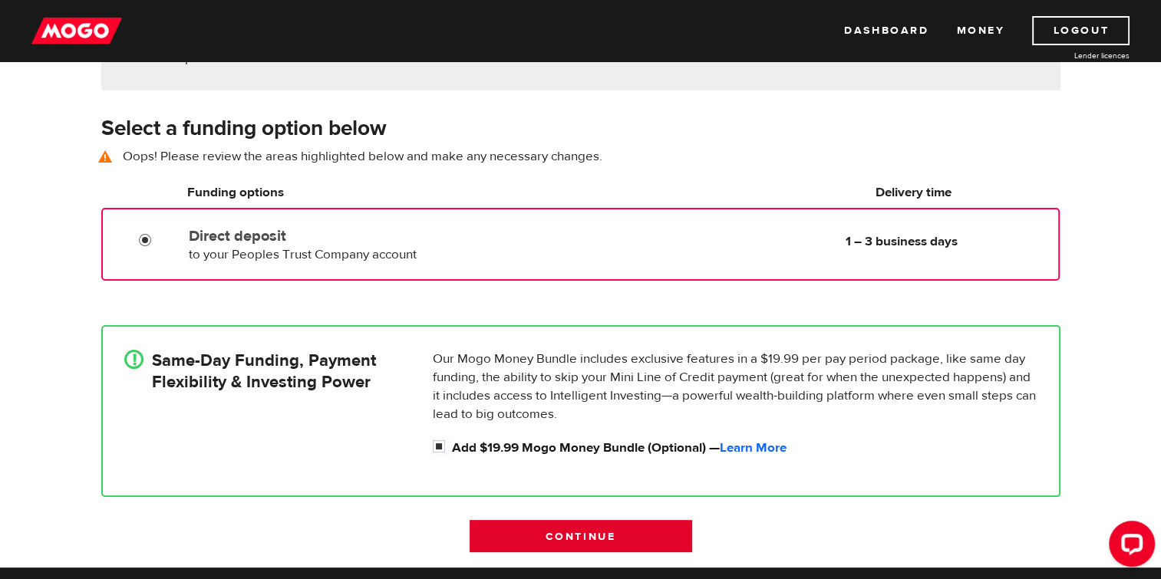
click at [568, 540] on input "Continue" at bounding box center [580, 536] width 222 height 32
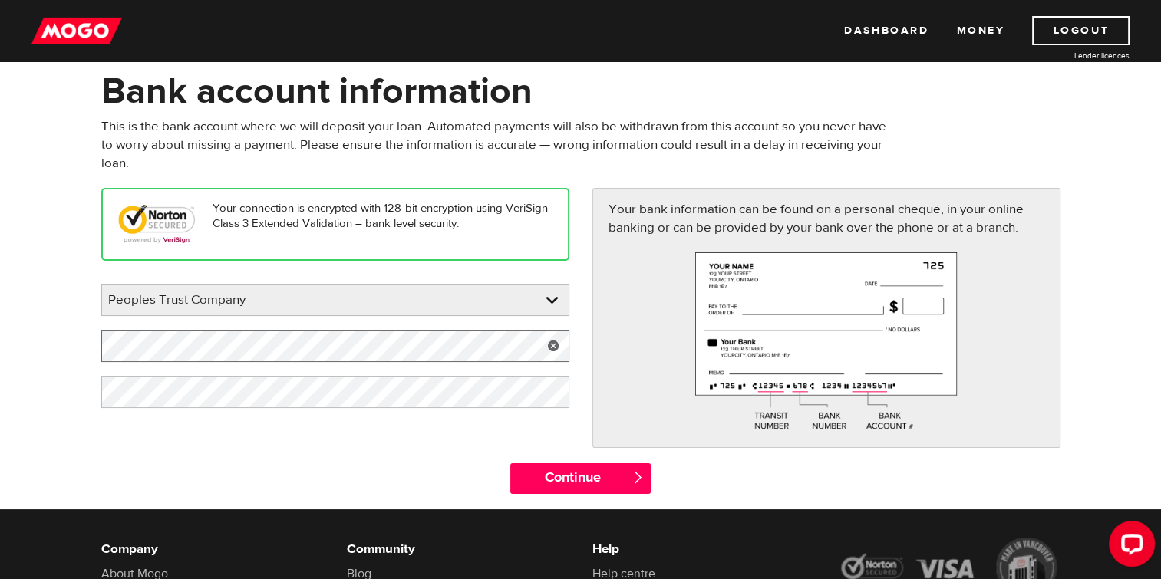
scroll to position [153, 0]
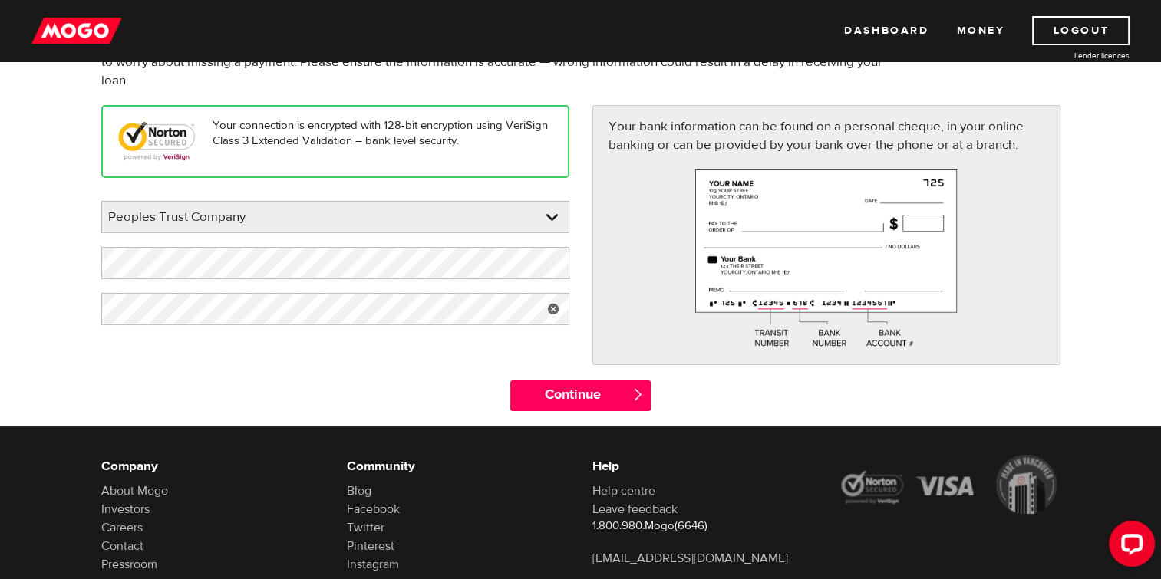
click at [549, 307] on link at bounding box center [553, 309] width 31 height 32
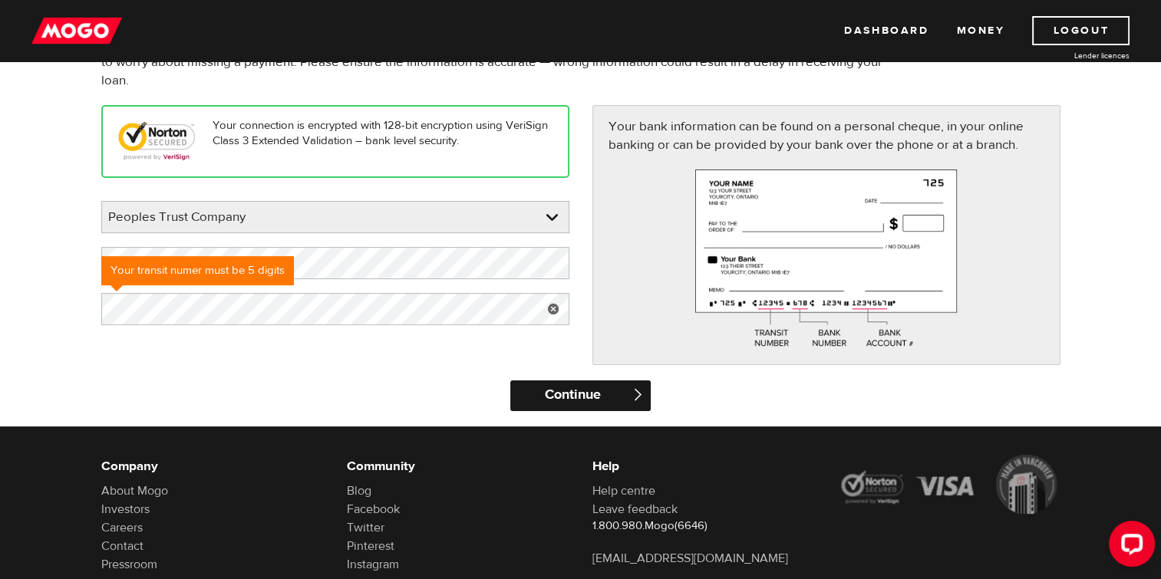
click at [539, 390] on input "Continue" at bounding box center [580, 396] width 140 height 31
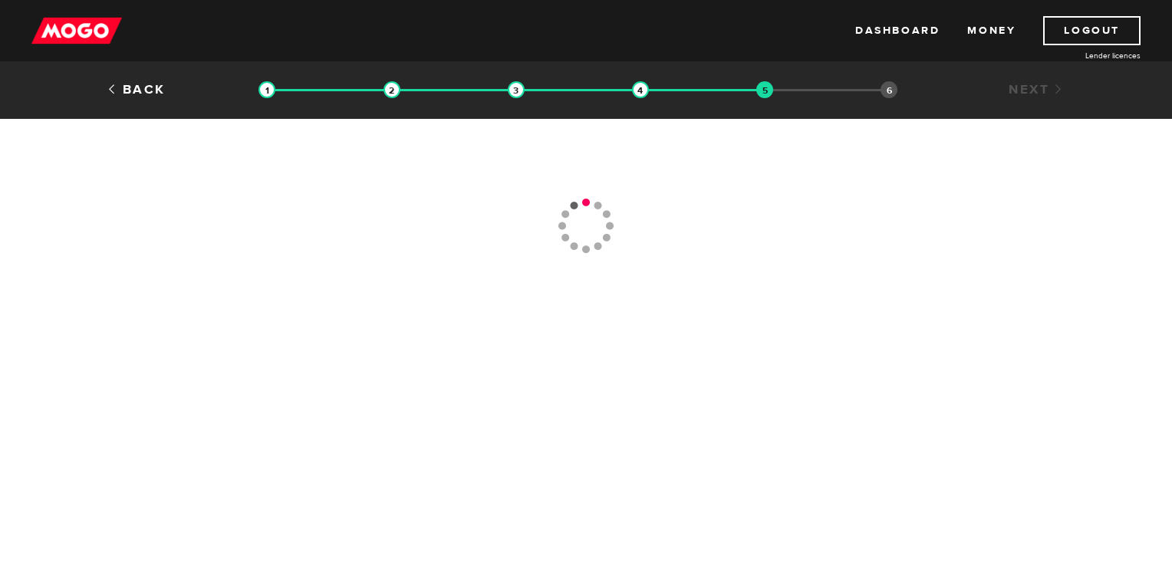
type input "[PHONE_NUMBER]"
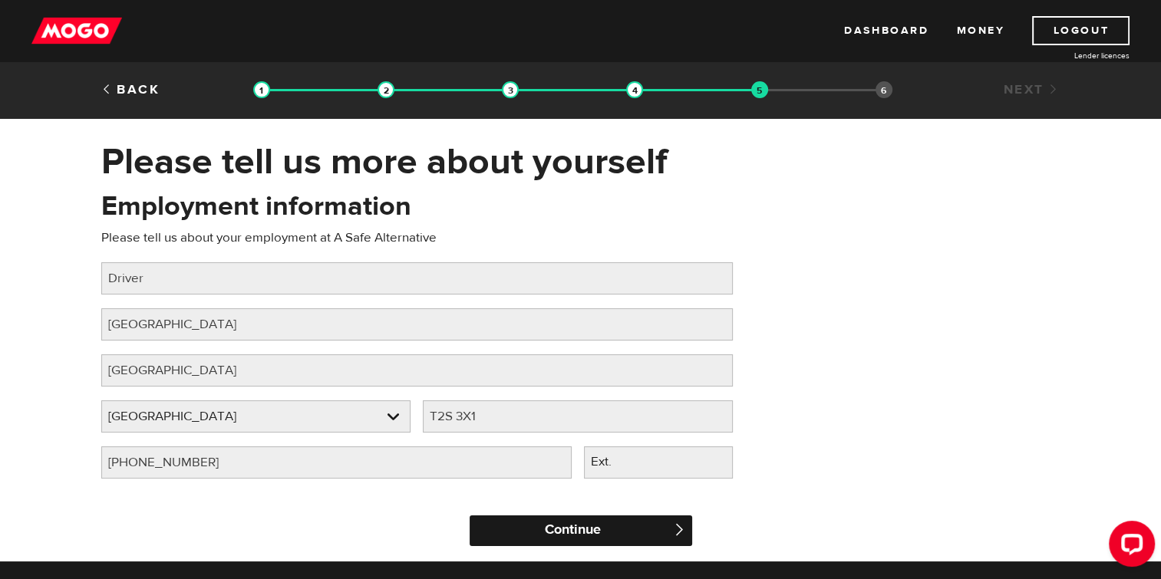
click at [577, 536] on input "Continue" at bounding box center [580, 531] width 222 height 31
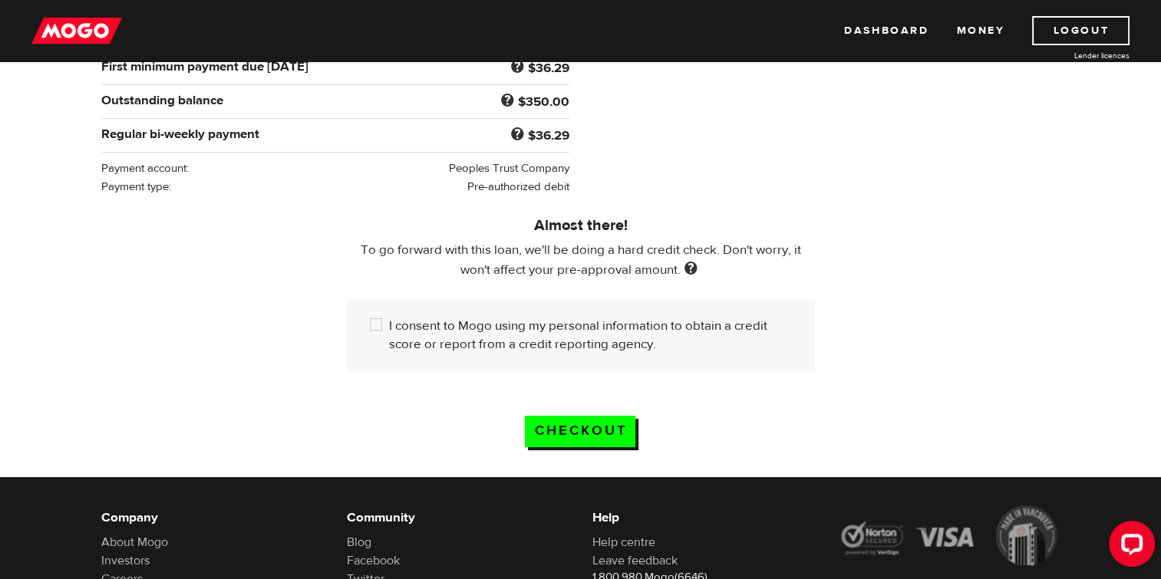
scroll to position [460, 0]
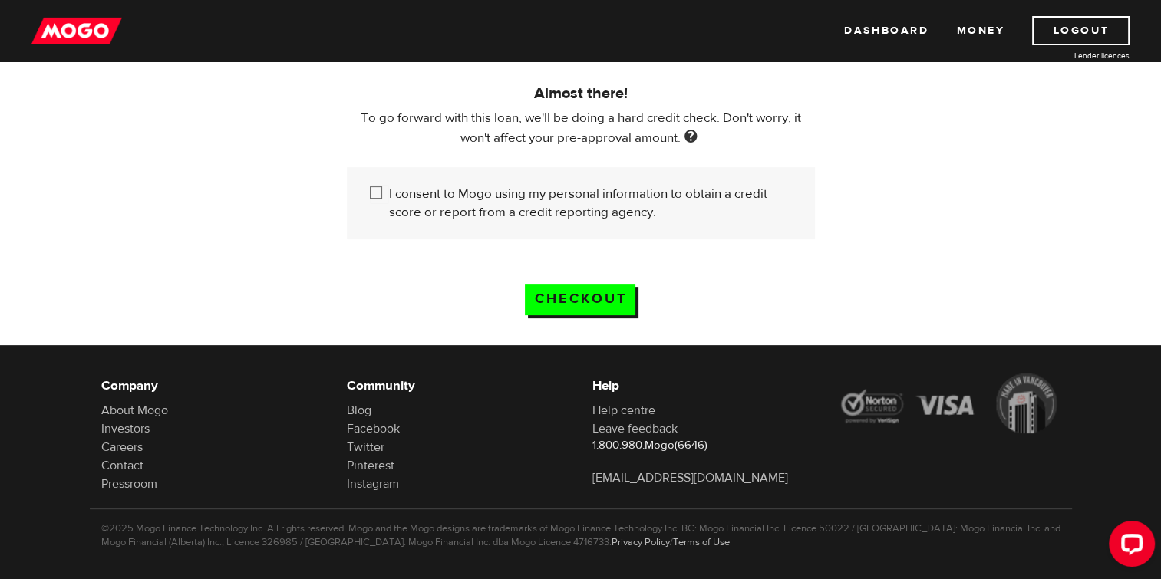
click at [377, 187] on input "I consent to Mogo using my personal information to obtain a credit score or rep…" at bounding box center [379, 194] width 19 height 19
checkbox input "true"
click at [603, 286] on input "Checkout" at bounding box center [580, 299] width 110 height 31
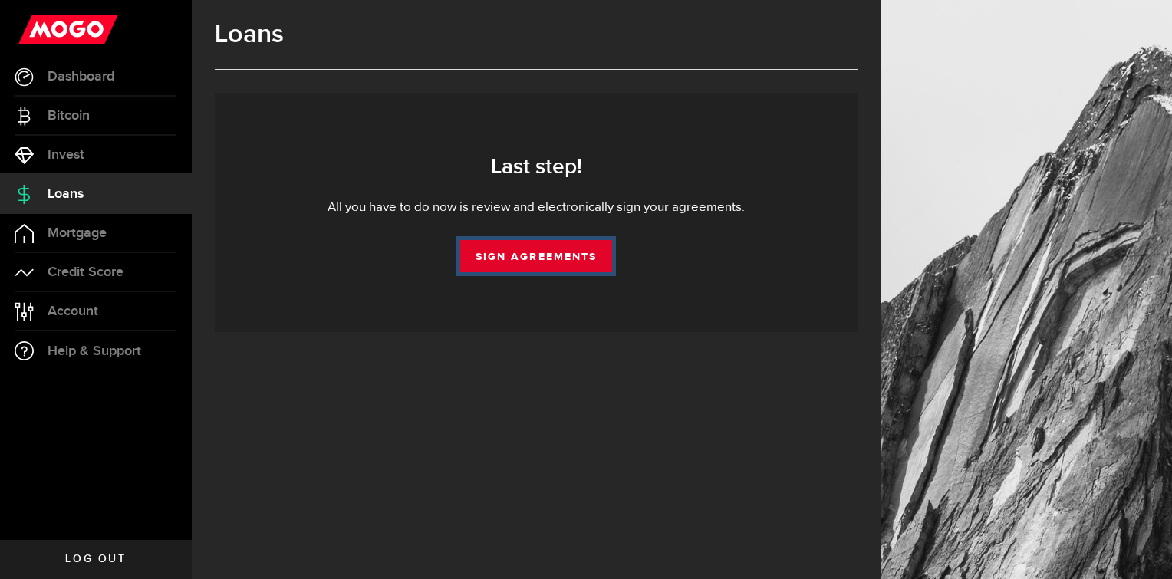
click at [532, 258] on link "Sign Agreements" at bounding box center [536, 256] width 152 height 32
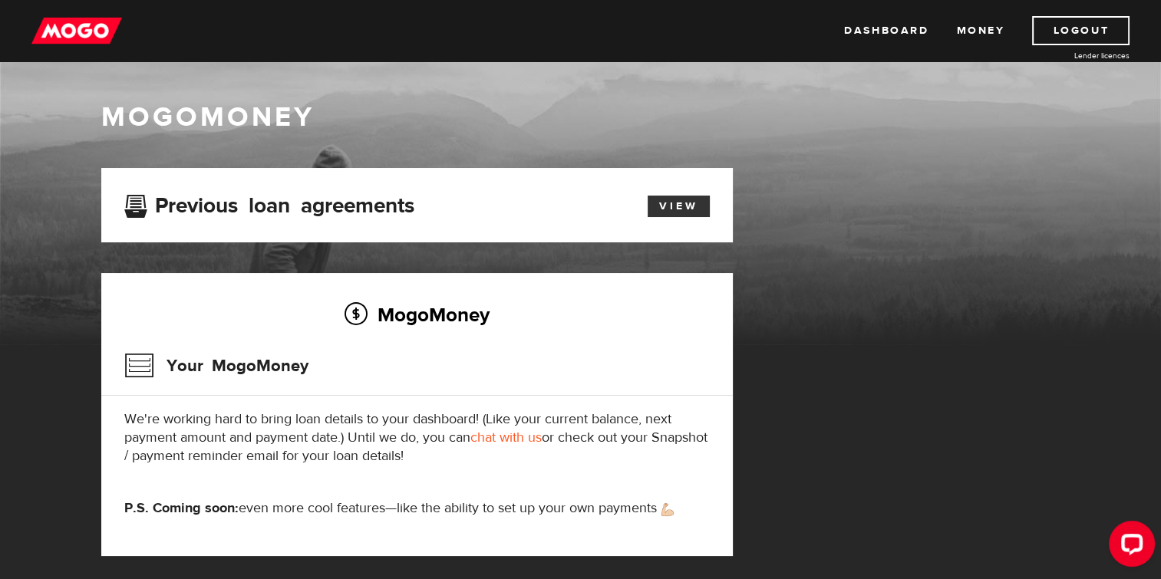
click at [672, 205] on link "View" at bounding box center [678, 206] width 62 height 21
click at [970, 24] on link "Money" at bounding box center [980, 30] width 48 height 29
click at [879, 31] on link "Dashboard" at bounding box center [886, 30] width 84 height 29
click at [860, 18] on link "Dashboard" at bounding box center [886, 30] width 84 height 29
click at [671, 192] on div "View" at bounding box center [670, 204] width 101 height 26
